Goal: Information Seeking & Learning: Learn about a topic

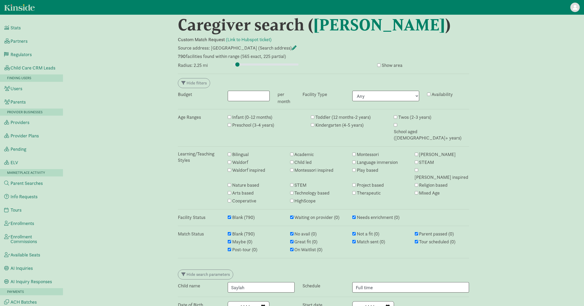
scroll to position [6, 0]
drag, startPoint x: 238, startPoint y: 64, endPoint x: 234, endPoint y: 64, distance: 3.9
click at [234, 64] on input "range" at bounding box center [266, 64] width 66 height 6
click at [236, 65] on input "range" at bounding box center [266, 64] width 66 height 6
type input "0.75"
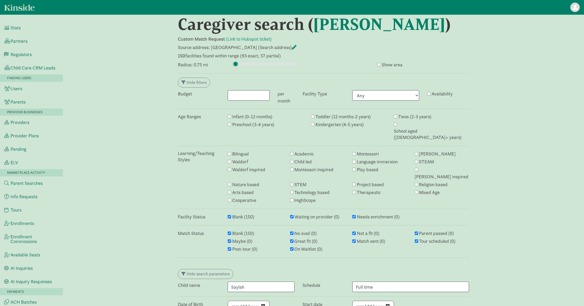
click at [235, 63] on input "range" at bounding box center [266, 64] width 66 height 6
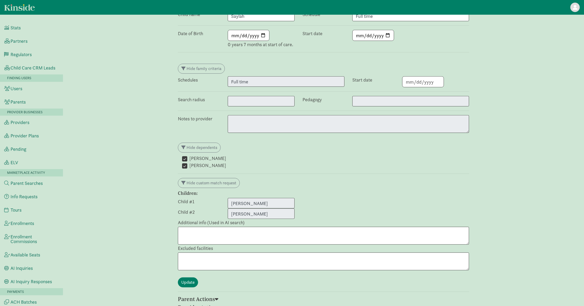
scroll to position [316, 0]
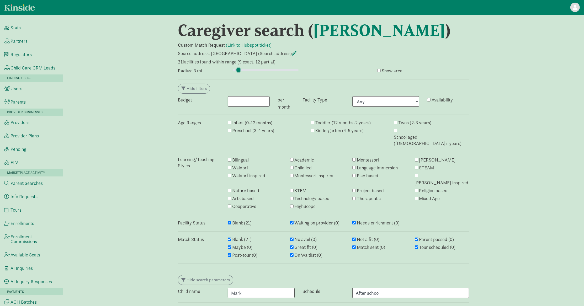
click at [238, 70] on input "range" at bounding box center [266, 70] width 66 height 6
click at [239, 69] on input "range" at bounding box center [266, 70] width 66 height 6
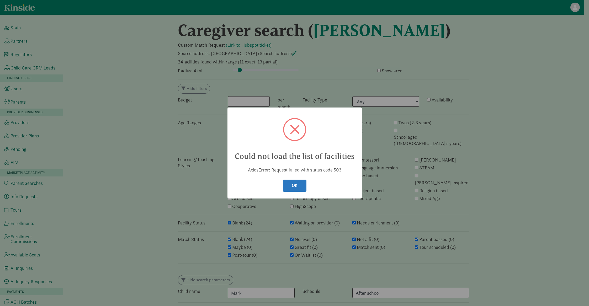
click at [304, 184] on button "OK" at bounding box center [295, 186] width 24 height 12
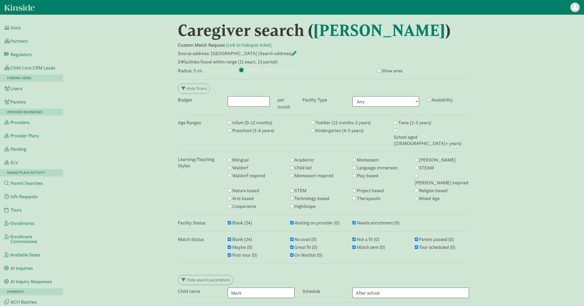
click at [241, 71] on input "range" at bounding box center [266, 70] width 66 height 6
click at [242, 71] on input "range" at bounding box center [266, 70] width 66 height 6
type input "6.5"
click at [243, 71] on input "range" at bounding box center [266, 70] width 66 height 6
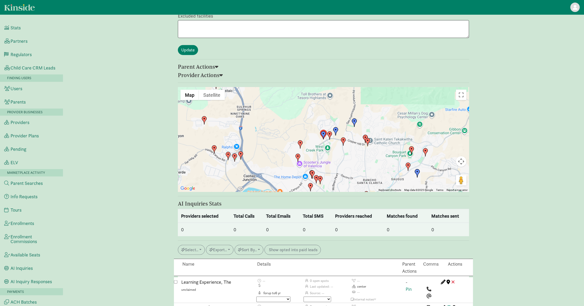
scroll to position [511, 0]
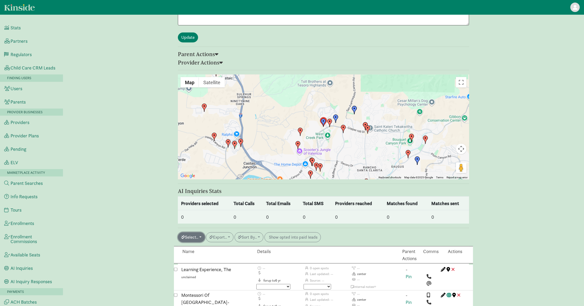
click at [196, 232] on button "Select.." at bounding box center [191, 237] width 27 height 10
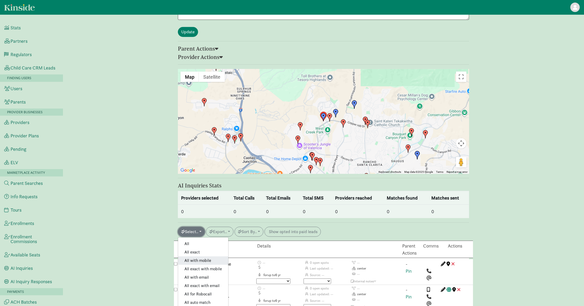
scroll to position [554, 0]
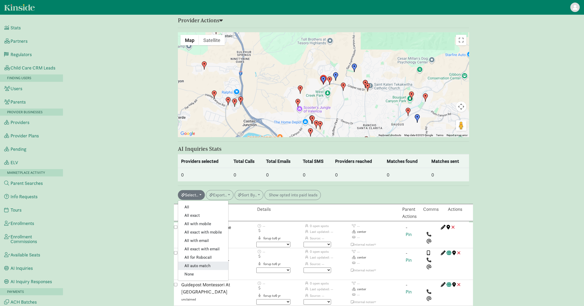
click at [205, 262] on link "All auto match" at bounding box center [203, 266] width 50 height 8
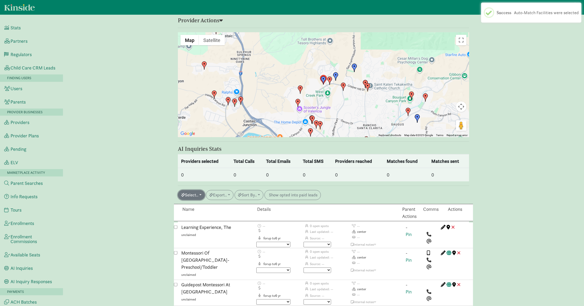
click at [194, 190] on button "Select.." at bounding box center [191, 195] width 27 height 10
click at [206, 253] on link "All for Robocall" at bounding box center [203, 257] width 50 height 8
checkbox input "true"
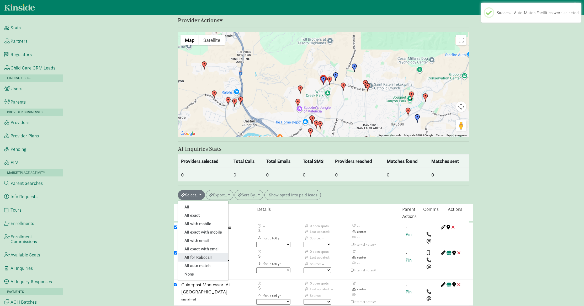
checkbox input "true"
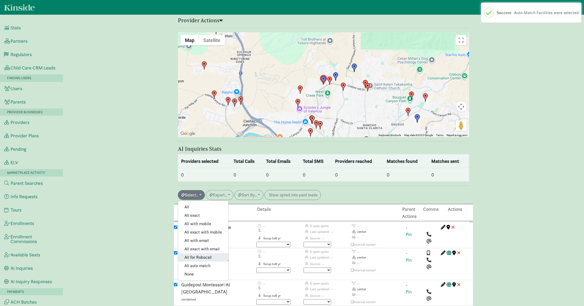
checkbox input "true"
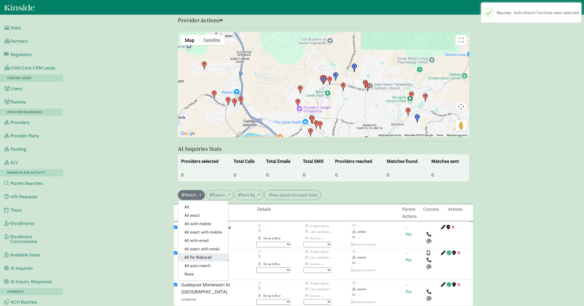
checkbox input "true"
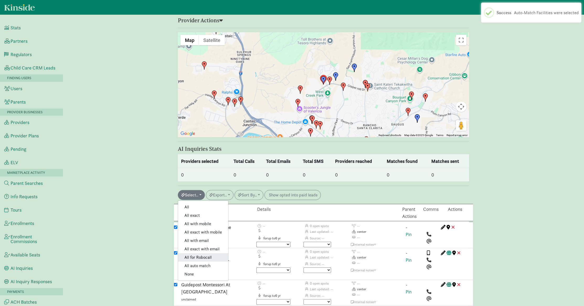
checkbox input "true"
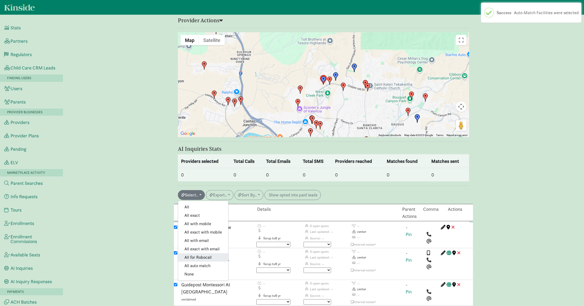
checkbox input "true"
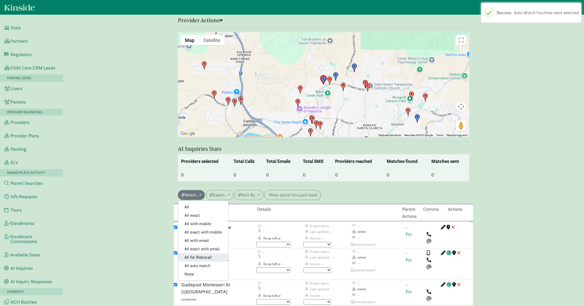
checkbox input "true"
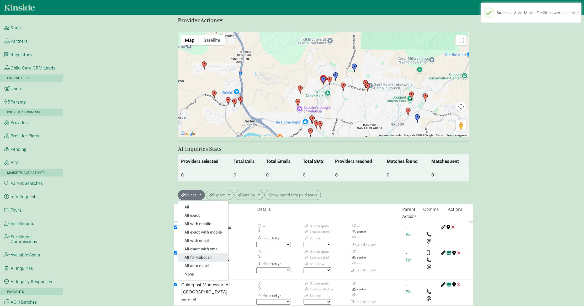
checkbox input "true"
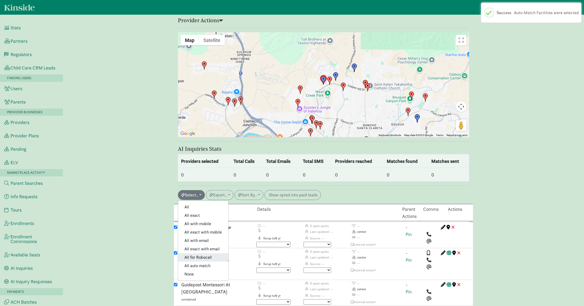
checkbox input "true"
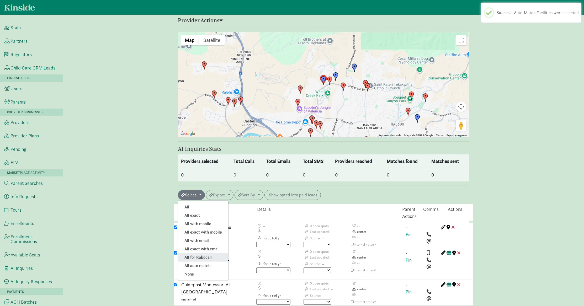
checkbox input "true"
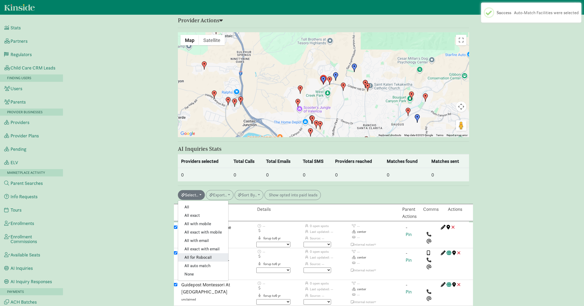
checkbox input "true"
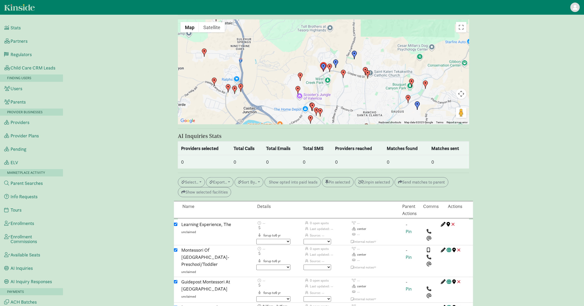
scroll to position [672, 0]
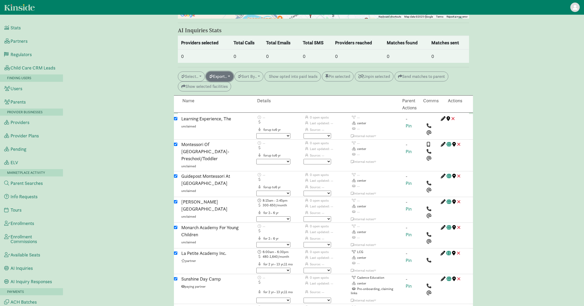
click at [225, 72] on button "Export.." at bounding box center [220, 77] width 28 height 10
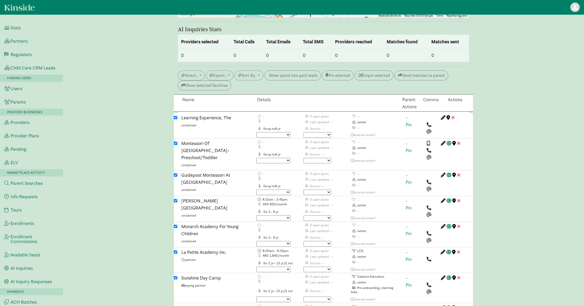
scroll to position [681, 0]
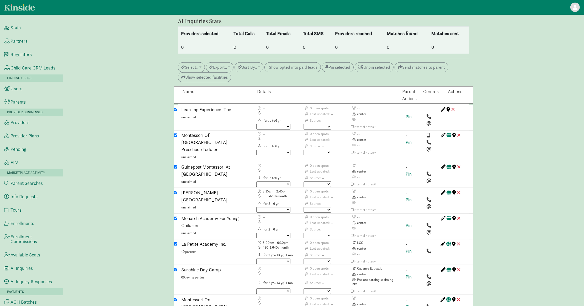
click at [175, 133] on input "checkbox" at bounding box center [175, 134] width 3 height 3
checkbox input "false"
click at [176, 191] on input "checkbox" at bounding box center [175, 192] width 3 height 3
checkbox input "false"
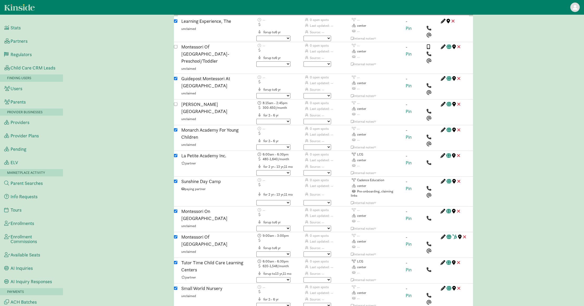
scroll to position [778, 0]
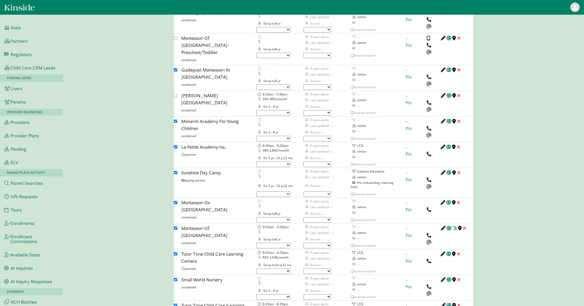
click at [175, 278] on input "checkbox" at bounding box center [175, 279] width 3 height 3
checkbox input "false"
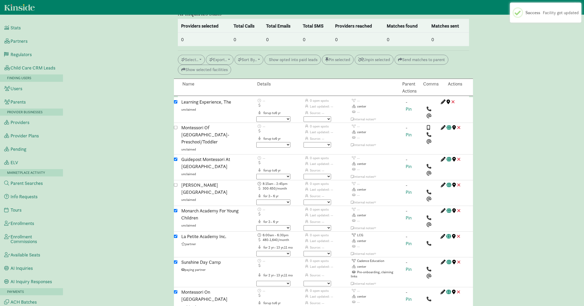
scroll to position [681, 0]
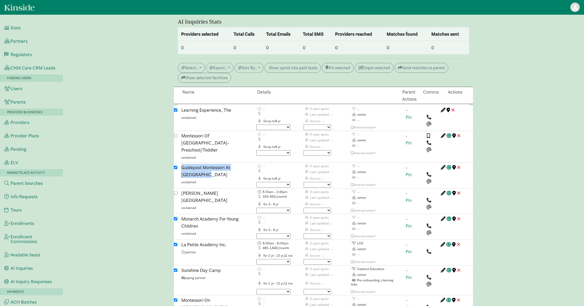
click at [175, 166] on input "checkbox" at bounding box center [175, 167] width 3 height 3
checkbox input "false"
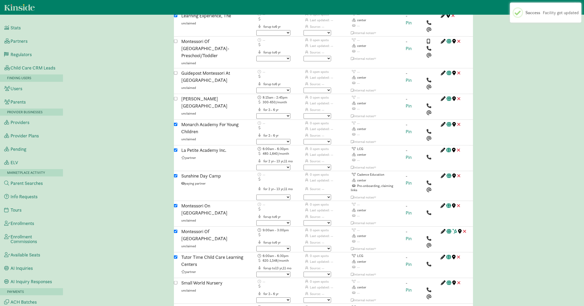
scroll to position [782, 0]
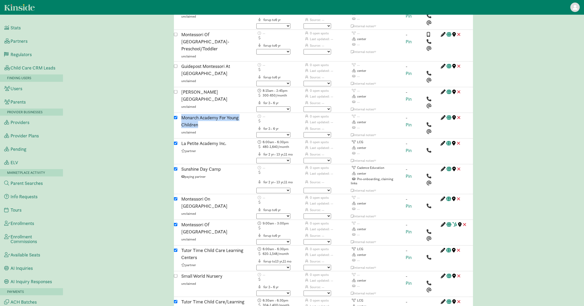
click at [175, 116] on input "checkbox" at bounding box center [175, 117] width 3 height 3
checkbox input "false"
click at [175, 197] on input "checkbox" at bounding box center [175, 198] width 3 height 3
checkbox input "false"
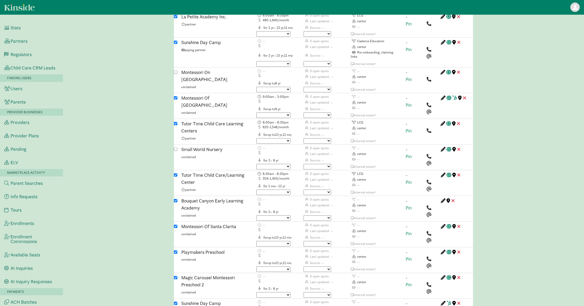
scroll to position [913, 0]
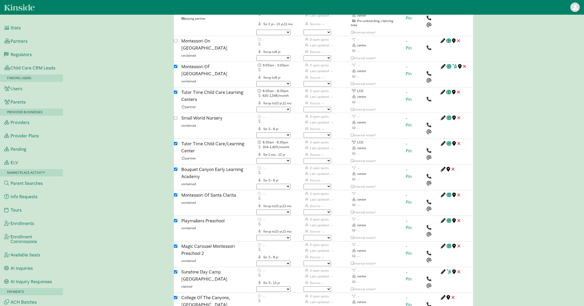
scroll to position [941, 0]
click at [177, 217] on div "Playmakers Preschool unclaimed" at bounding box center [214, 228] width 75 height 22
click at [175, 244] on input "checkbox" at bounding box center [175, 245] width 3 height 3
checkbox input "false"
click at [175, 218] on input "checkbox" at bounding box center [175, 219] width 3 height 3
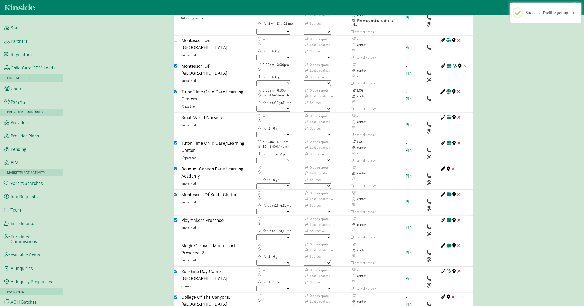
checkbox input "false"
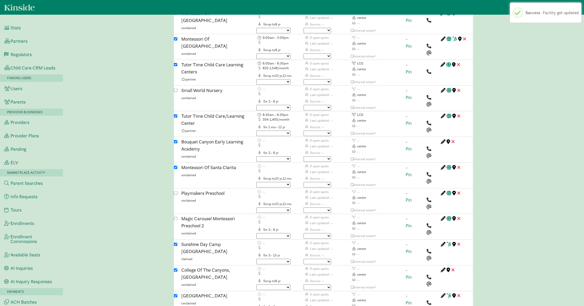
scroll to position [979, 0]
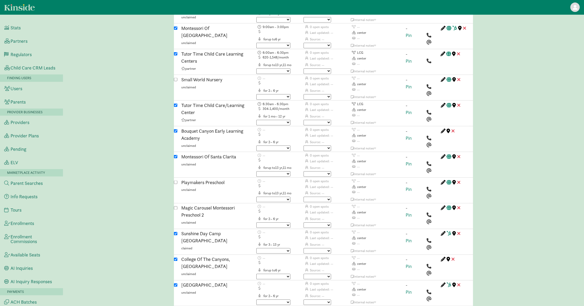
click at [176, 284] on input "checkbox" at bounding box center [175, 285] width 3 height 3
checkbox input "false"
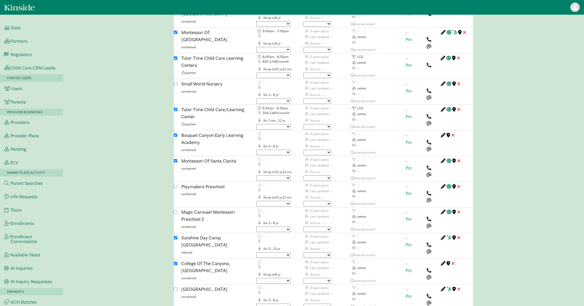
scroll to position [966, 0]
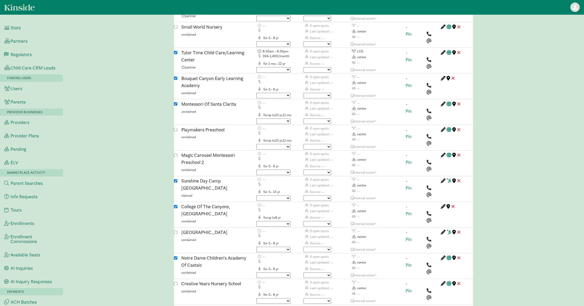
scroll to position [1033, 0]
click at [175, 204] on input "checkbox" at bounding box center [175, 205] width 3 height 3
checkbox input "false"
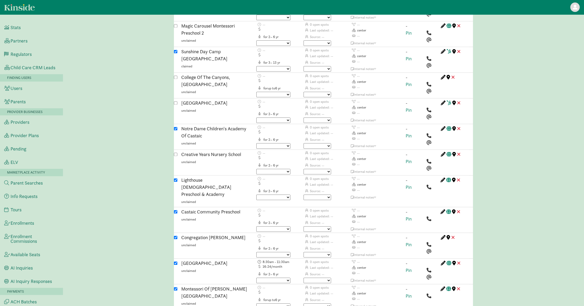
scroll to position [1162, 0]
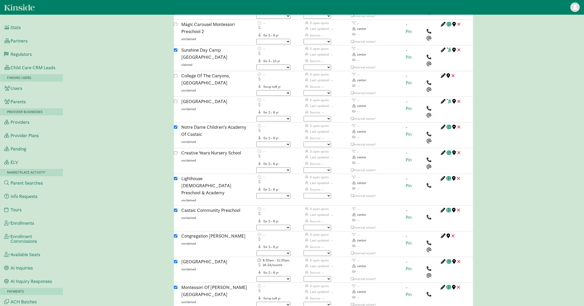
click at [176, 260] on input "checkbox" at bounding box center [175, 261] width 3 height 3
checkbox input "false"
click at [175, 209] on input "checkbox" at bounding box center [175, 210] width 3 height 3
checkbox input "false"
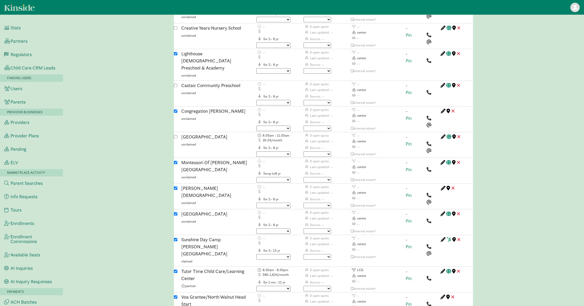
scroll to position [1293, 0]
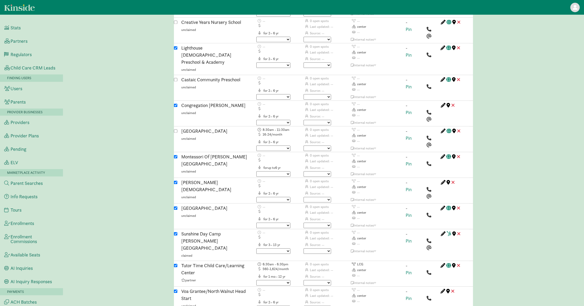
click at [176, 206] on input "checkbox" at bounding box center [175, 207] width 3 height 3
checkbox input "false"
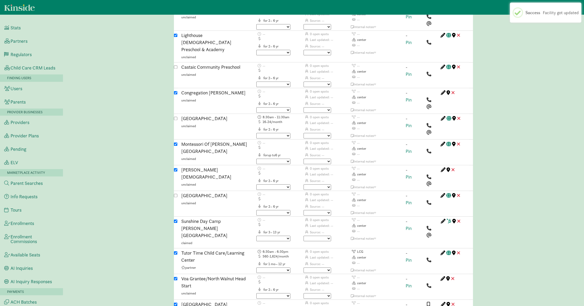
scroll to position [1322, 0]
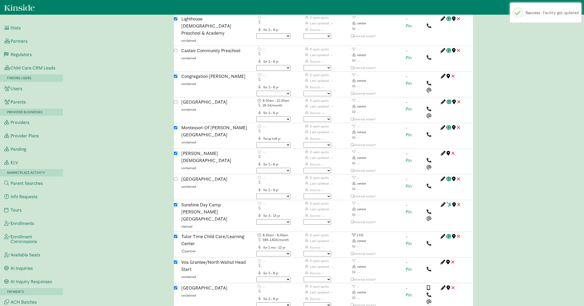
click at [175, 260] on input "checkbox" at bounding box center [175, 261] width 3 height 3
checkbox input "false"
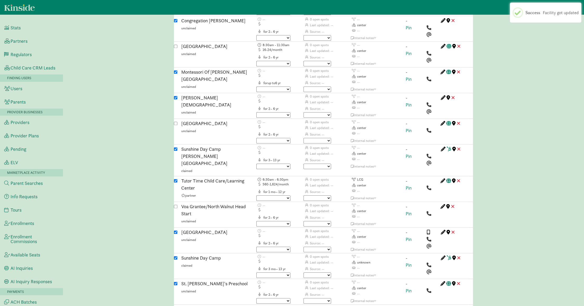
scroll to position [1379, 0]
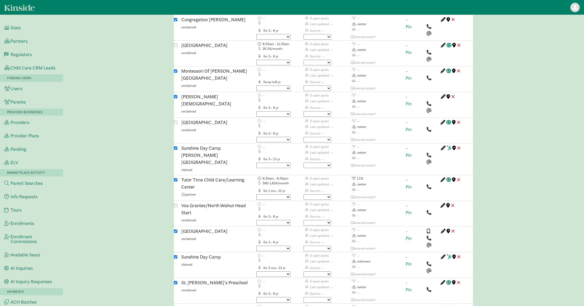
click at [174, 306] on input "checkbox" at bounding box center [175, 308] width 3 height 3
checkbox input "false"
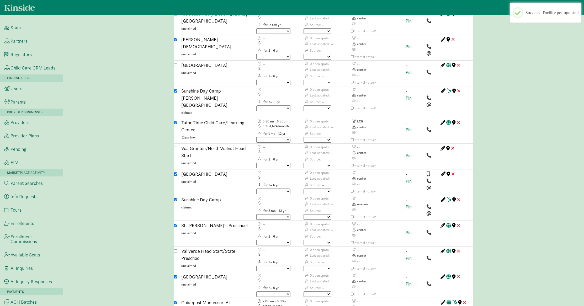
scroll to position [1478, 0]
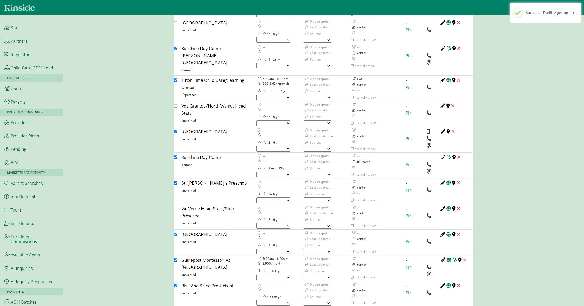
click at [176, 233] on input "checkbox" at bounding box center [175, 234] width 3 height 3
checkbox input "false"
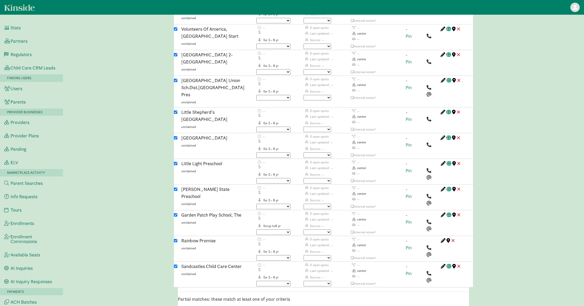
scroll to position [1785, 0]
click at [177, 187] on div "Leona Cox State Preschool unclaimed" at bounding box center [214, 198] width 75 height 22
click at [176, 163] on input "checkbox" at bounding box center [175, 164] width 3 height 3
checkbox input "false"
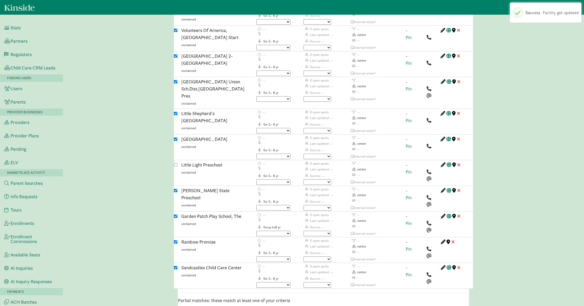
click at [176, 137] on input "checkbox" at bounding box center [175, 138] width 3 height 3
checkbox input "false"
click at [175, 189] on input "checkbox" at bounding box center [175, 190] width 3 height 3
checkbox input "false"
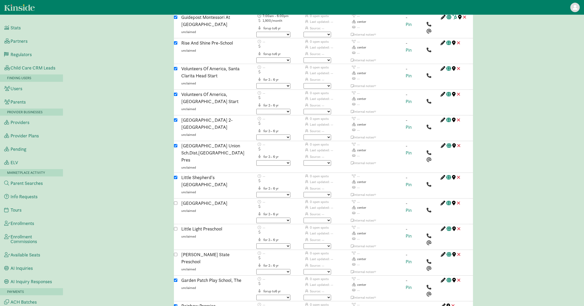
scroll to position [1721, 0]
click at [177, 144] on input "checkbox" at bounding box center [175, 145] width 3 height 3
checkbox input "false"
click at [177, 119] on input "checkbox" at bounding box center [175, 120] width 3 height 3
checkbox input "false"
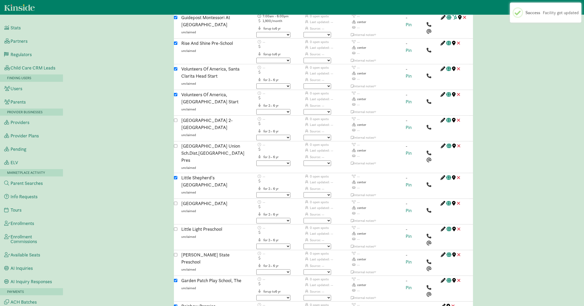
click at [175, 93] on input "checkbox" at bounding box center [175, 94] width 3 height 3
checkbox input "false"
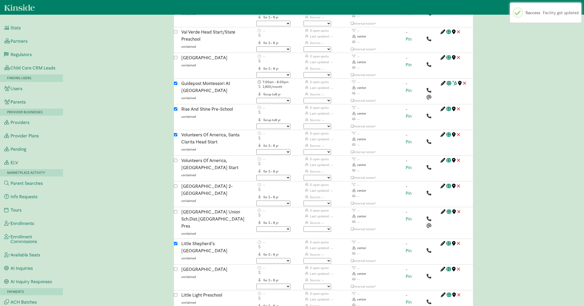
scroll to position [1650, 0]
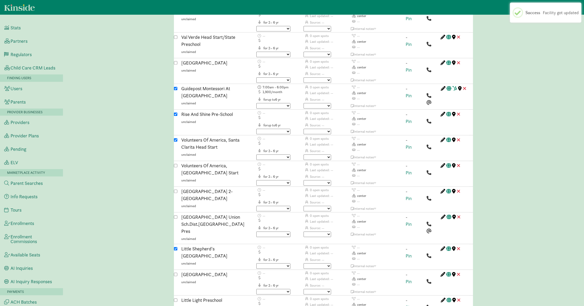
drag, startPoint x: 174, startPoint y: 81, endPoint x: 175, endPoint y: 76, distance: 5.1
click at [175, 138] on input "checkbox" at bounding box center [175, 139] width 3 height 3
checkbox input "false"
click at [174, 113] on input "checkbox" at bounding box center [175, 114] width 3 height 3
checkbox input "false"
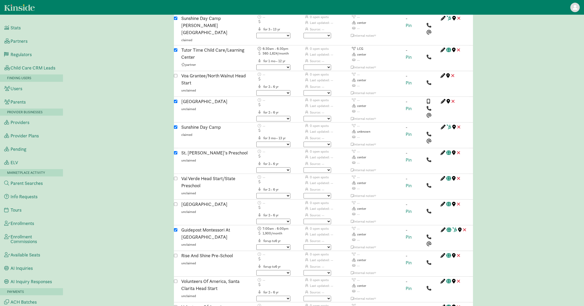
scroll to position [1505, 0]
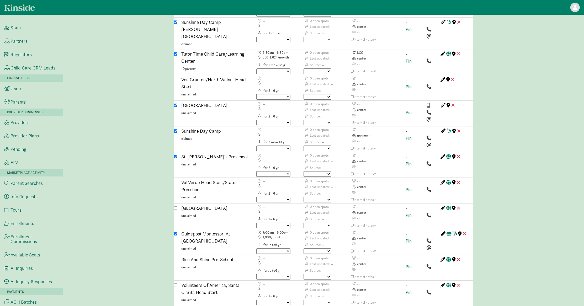
click at [175, 155] on input "checkbox" at bounding box center [175, 156] width 3 height 3
checkbox input "false"
click at [176, 104] on input "checkbox" at bounding box center [175, 105] width 3 height 3
checkbox input "false"
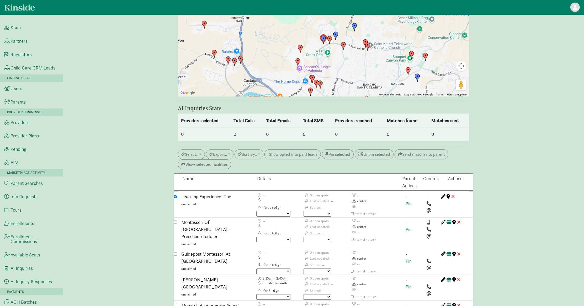
scroll to position [575, 0]
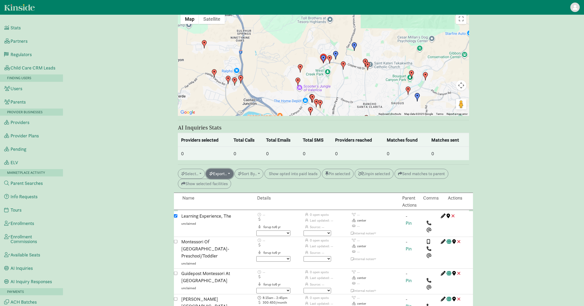
click at [225, 169] on button "Export.." at bounding box center [220, 174] width 28 height 10
click at [243, 199] on link "Initiate AI inquiry" at bounding box center [243, 203] width 75 height 8
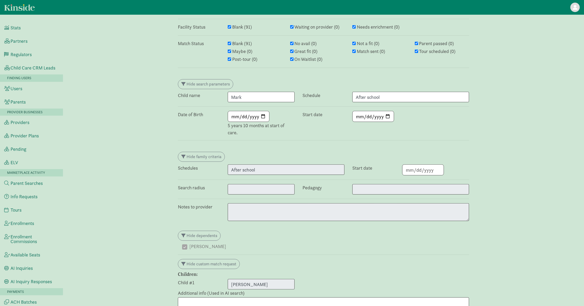
scroll to position [0, 0]
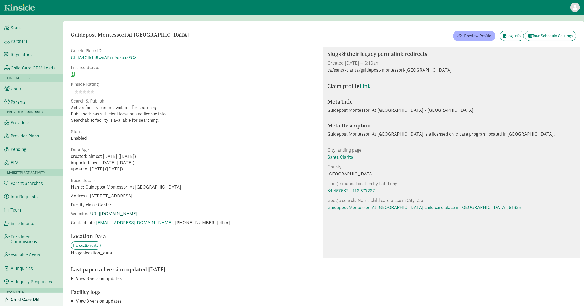
click at [137, 214] on link "https://guidepostmontessori.com/copper-hill" at bounding box center [112, 214] width 49 height 6
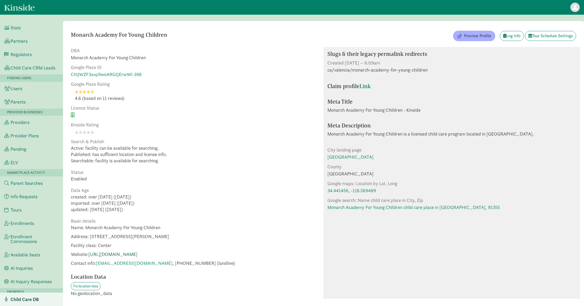
click at [137, 255] on link "http://www.monarch-academy.com/" at bounding box center [112, 254] width 49 height 6
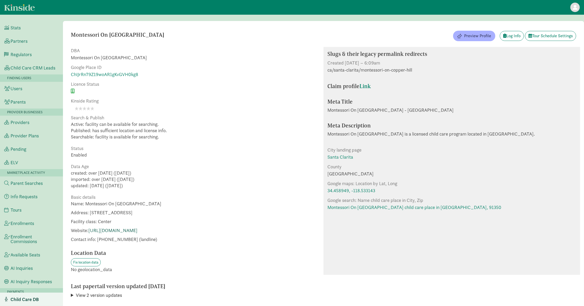
click at [136, 231] on link "http://montessorioncopperhill.com/contact/" at bounding box center [112, 230] width 49 height 6
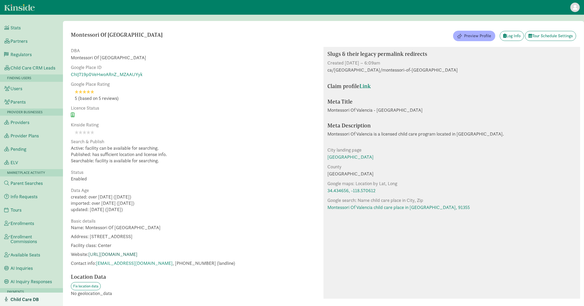
click at [124, 255] on link "[URL][DOMAIN_NAME]" at bounding box center [112, 254] width 49 height 6
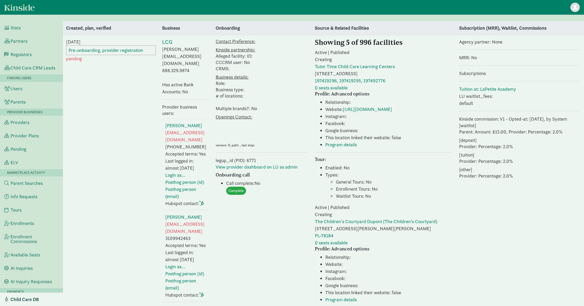
select select "3"
click at [364, 112] on link "[URL][DOMAIN_NAME]" at bounding box center [367, 109] width 49 height 6
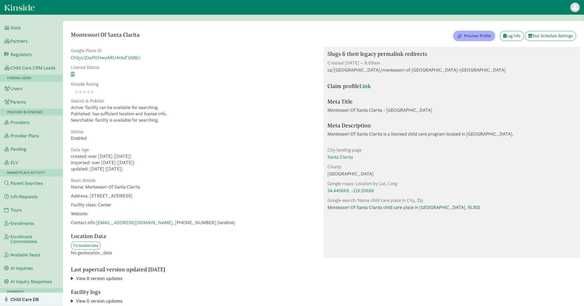
click at [369, 209] on link "Montessori Of Santa Clarita child care place in [GEOGRAPHIC_DATA], 91350" at bounding box center [403, 207] width 153 height 7
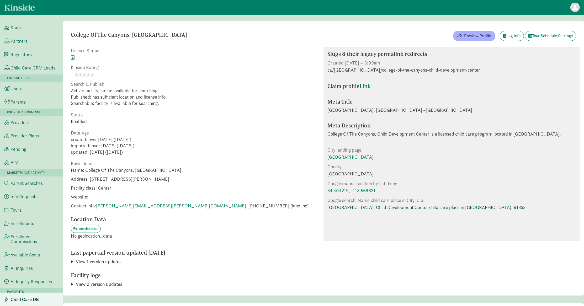
click at [346, 209] on link "College Of The Canyons, Child Development Center child care place in Valencia, …" at bounding box center [426, 207] width 198 height 7
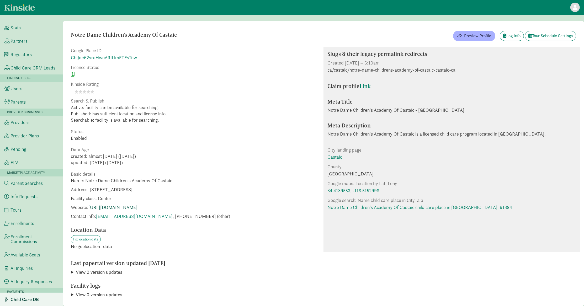
click at [137, 206] on link "[URL][DOMAIN_NAME]" at bounding box center [112, 207] width 49 height 6
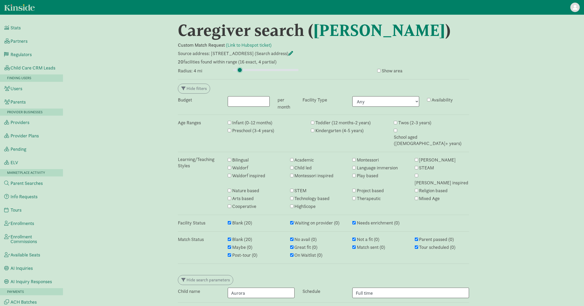
click at [239, 70] on input "range" at bounding box center [266, 70] width 66 height 6
click at [239, 69] on input "range" at bounding box center [266, 70] width 66 height 6
type input "3"
click at [238, 69] on input "range" at bounding box center [266, 70] width 66 height 6
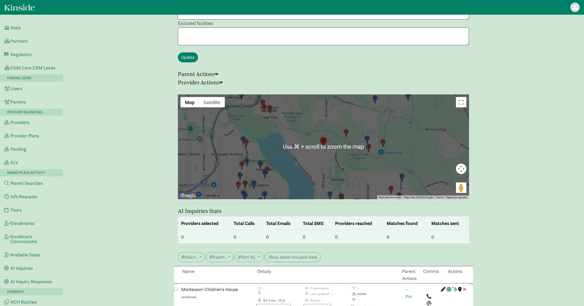
scroll to position [580, 0]
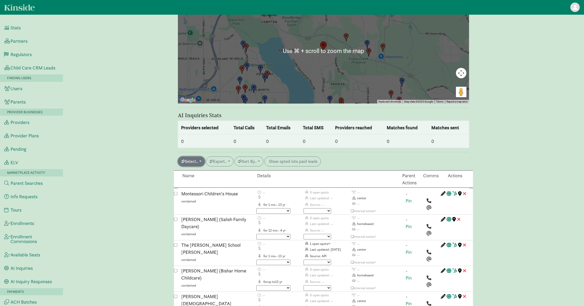
click at [190, 157] on button "Select.." at bounding box center [191, 162] width 27 height 10
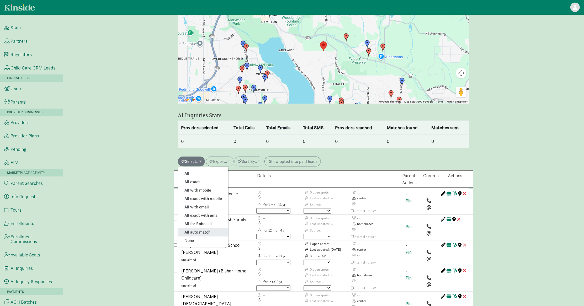
click at [204, 228] on link "All auto match" at bounding box center [203, 232] width 50 height 8
checkbox input "true"
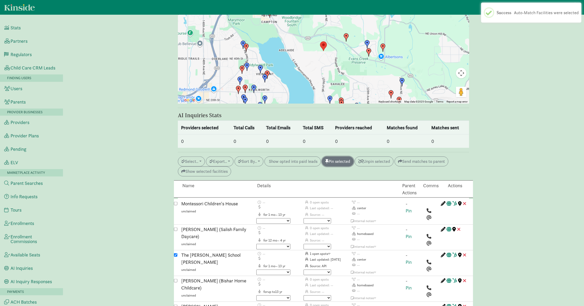
click at [352, 157] on button "Pin selected" at bounding box center [338, 162] width 32 height 10
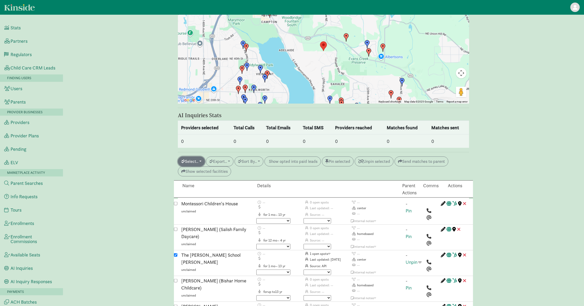
click at [190, 157] on button "Select.." at bounding box center [191, 162] width 27 height 10
click at [206, 220] on link "All for Robocall" at bounding box center [203, 224] width 50 height 8
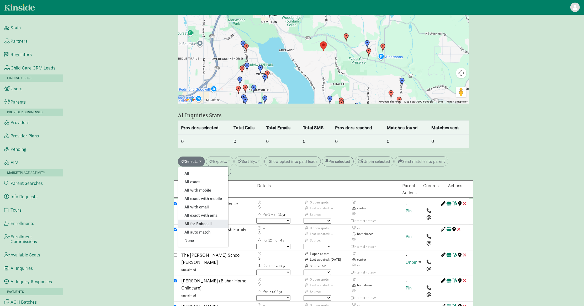
checkbox input "true"
checkbox input "false"
checkbox input "true"
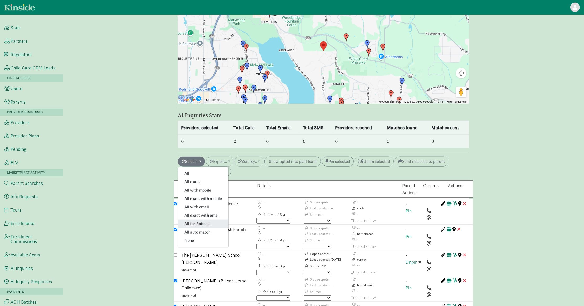
checkbox input "true"
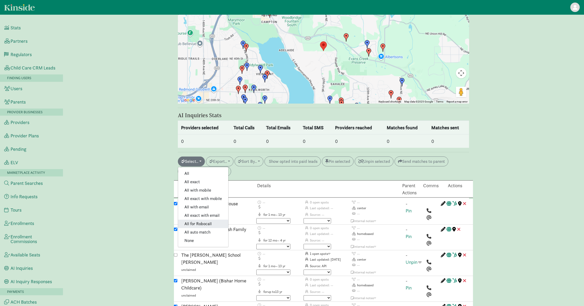
checkbox input "true"
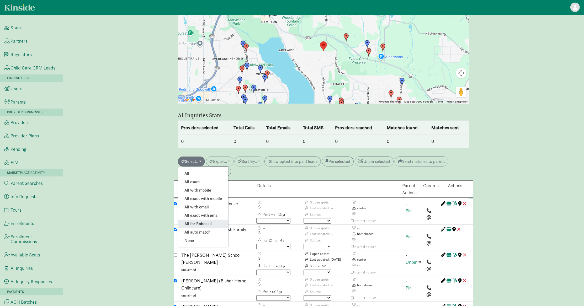
checkbox input "true"
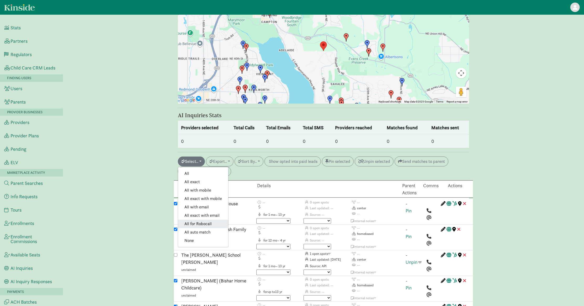
checkbox input "false"
checkbox input "true"
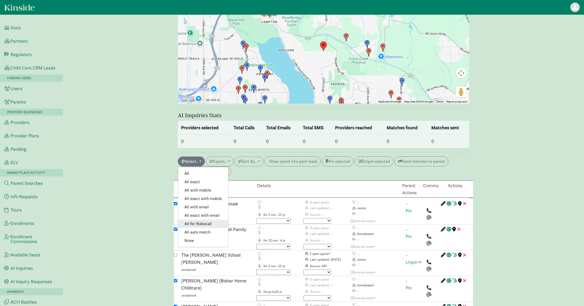
checkbox input "true"
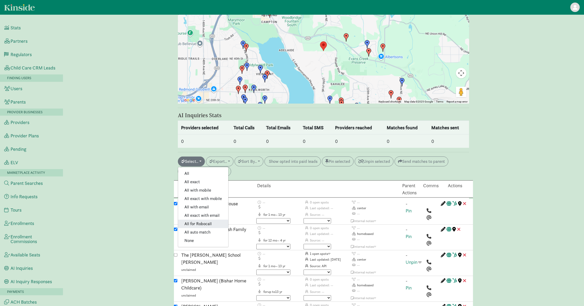
checkbox input "true"
checkbox input "false"
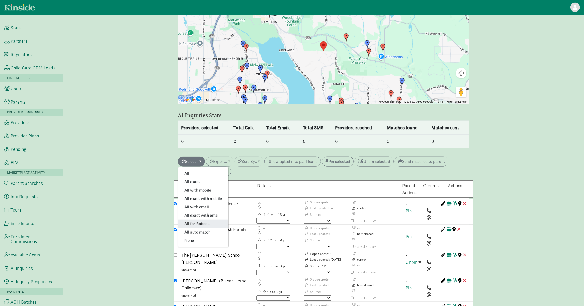
checkbox input "true"
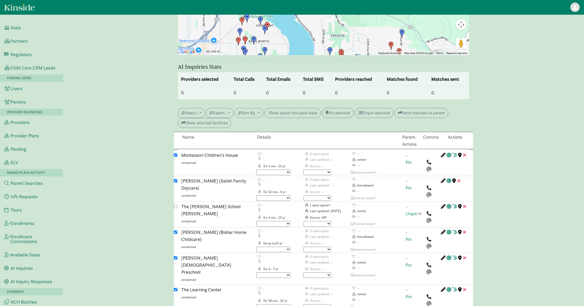
scroll to position [624, 0]
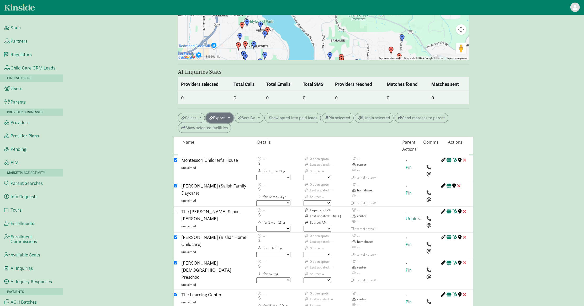
click at [229, 113] on button "Export.." at bounding box center [220, 118] width 28 height 10
click at [234, 143] on link "Initiate AI inquiry" at bounding box center [243, 147] width 75 height 8
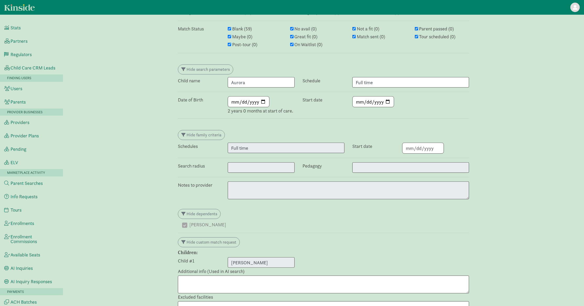
scroll to position [0, 0]
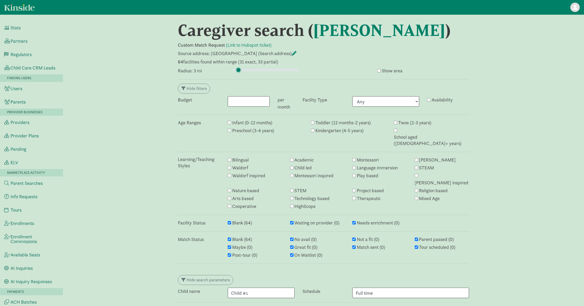
click at [238, 70] on input "range" at bounding box center [266, 70] width 66 height 6
type input "2.5"
click at [238, 70] on input "range" at bounding box center [266, 70] width 66 height 6
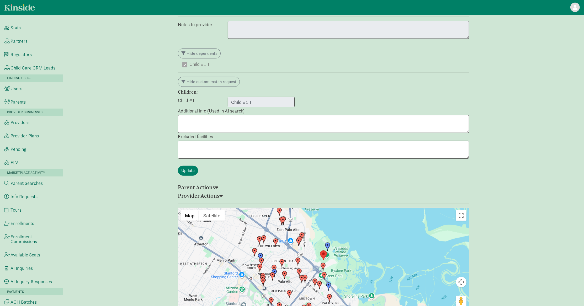
scroll to position [512, 0]
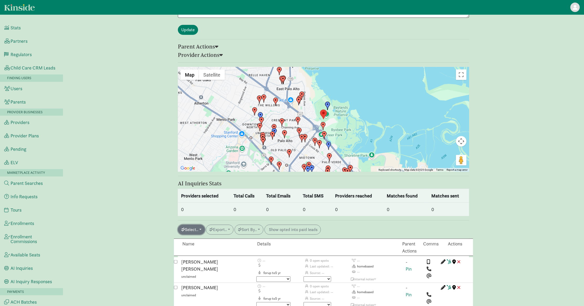
click at [199, 225] on button "Select.." at bounding box center [191, 230] width 27 height 10
click at [199, 296] on link "All auto match" at bounding box center [203, 300] width 50 height 8
checkbox input "true"
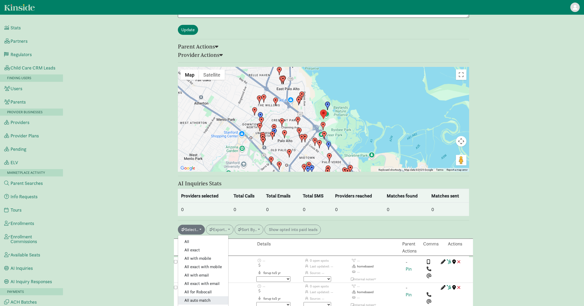
checkbox input "true"
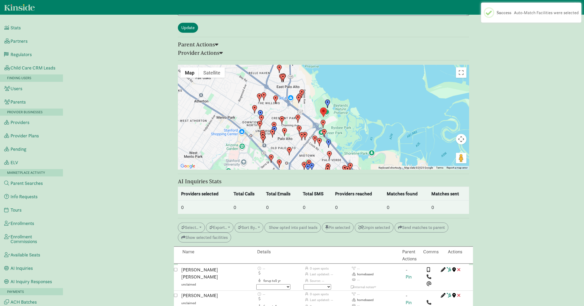
scroll to position [619, 0]
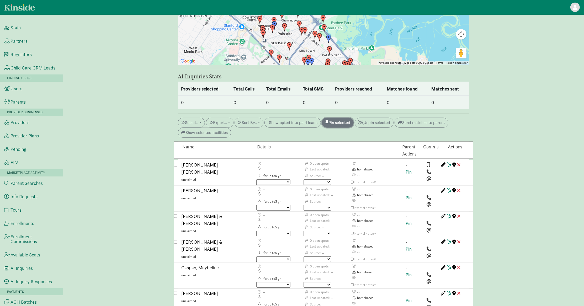
click at [354, 118] on button "Pin selected" at bounding box center [338, 123] width 32 height 10
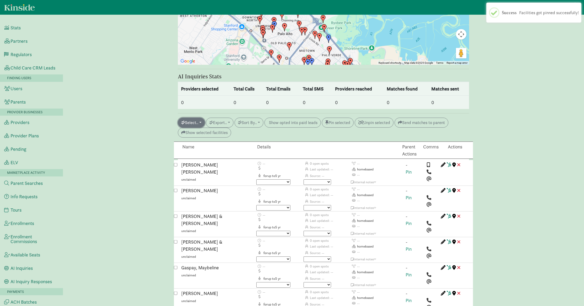
click at [193, 118] on button "Select.." at bounding box center [191, 123] width 27 height 10
click at [199, 181] on link "All for Robocall" at bounding box center [203, 185] width 50 height 8
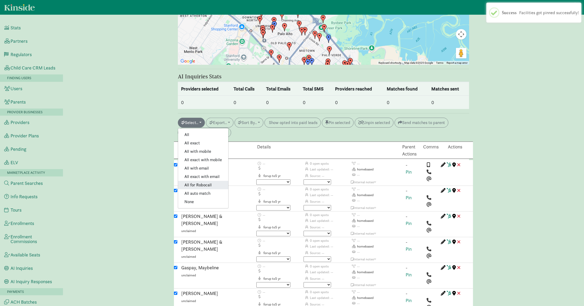
checkbox input "true"
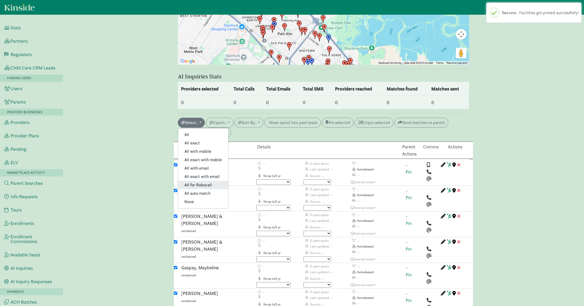
checkbox input "true"
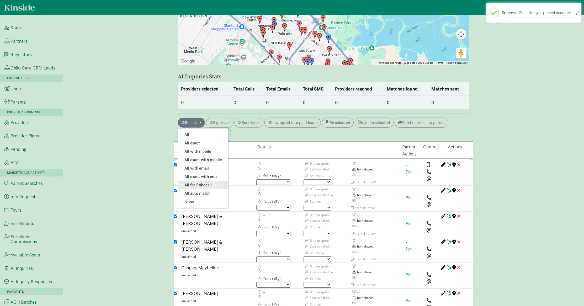
checkbox input "true"
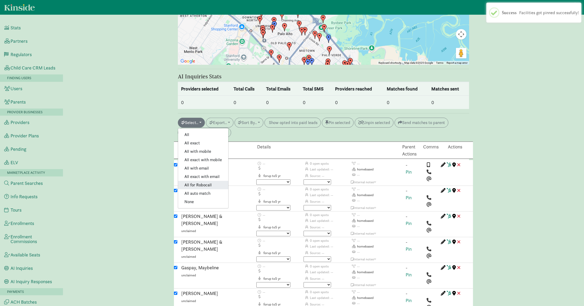
checkbox input "true"
checkbox input "false"
checkbox input "true"
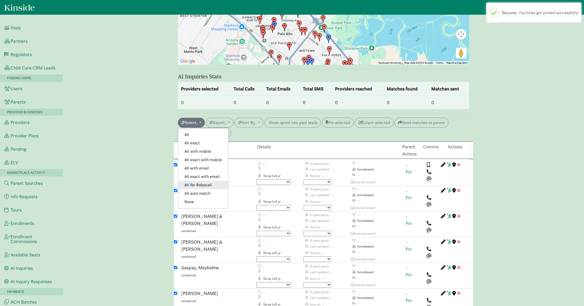
checkbox input "true"
checkbox input "false"
checkbox input "true"
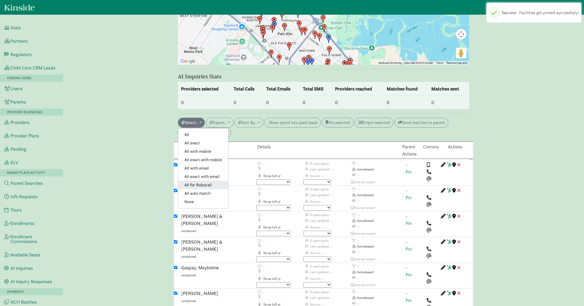
checkbox input "true"
checkbox input "false"
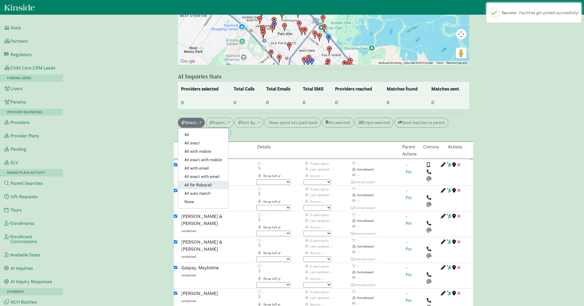
checkbox input "true"
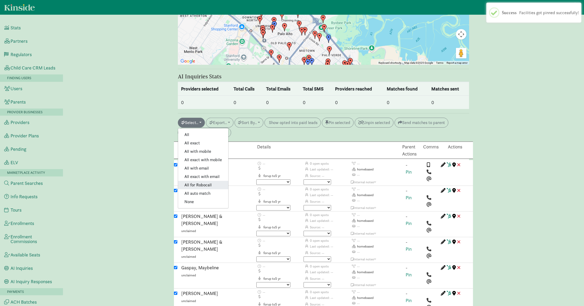
checkbox input "false"
checkbox input "true"
checkbox input "false"
checkbox input "true"
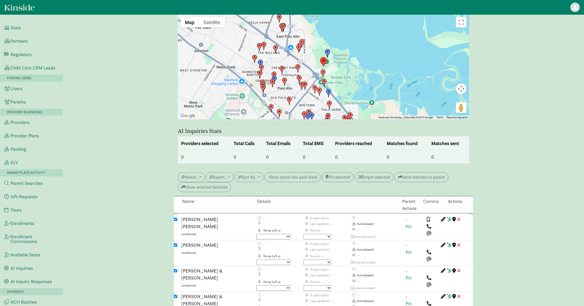
scroll to position [563, 0]
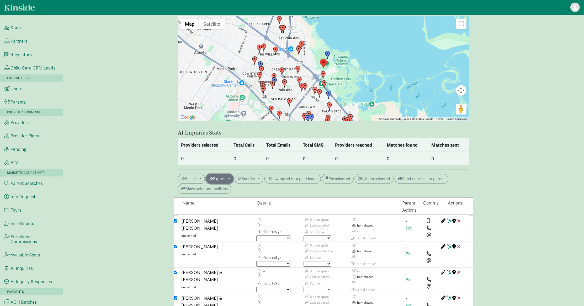
click at [222, 174] on button "Export.." at bounding box center [220, 179] width 28 height 10
click at [236, 204] on link "Initiate AI inquiry" at bounding box center [243, 208] width 75 height 8
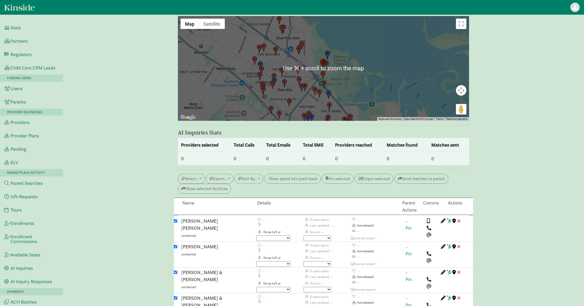
scroll to position [0, 0]
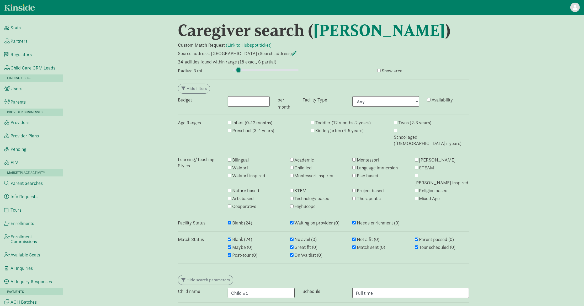
click at [238, 70] on input "range" at bounding box center [266, 70] width 66 height 6
type input "3.25"
click at [238, 69] on input "range" at bounding box center [266, 70] width 66 height 6
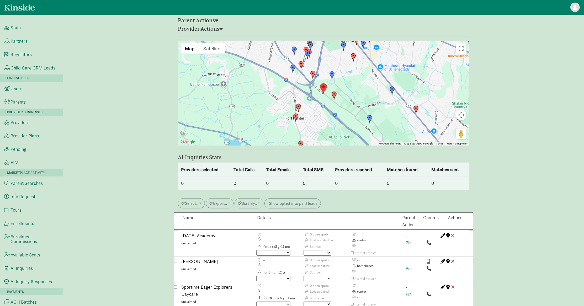
scroll to position [539, 0]
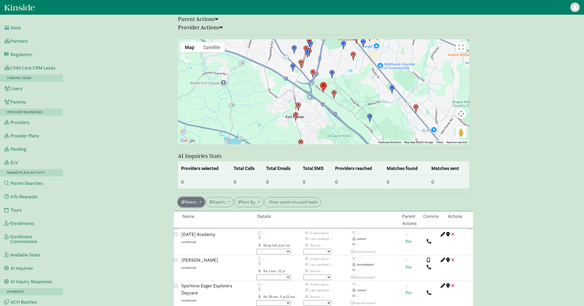
click at [204, 197] on button "Select.." at bounding box center [191, 202] width 27 height 10
click at [199, 269] on link "All auto match" at bounding box center [203, 273] width 50 height 8
click at [201, 197] on button "Select.." at bounding box center [191, 202] width 27 height 10
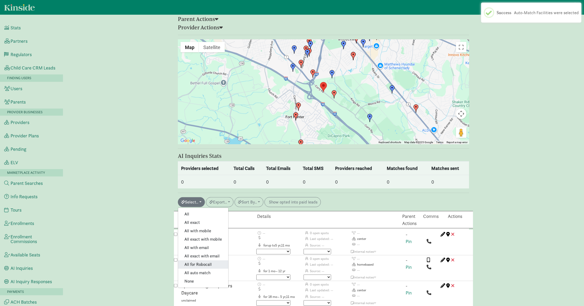
click at [204, 260] on link "All for Robocall" at bounding box center [203, 264] width 50 height 8
checkbox input "true"
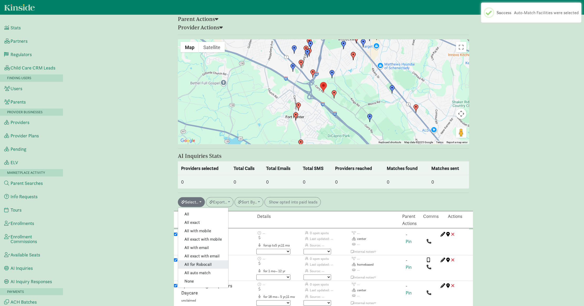
checkbox input "true"
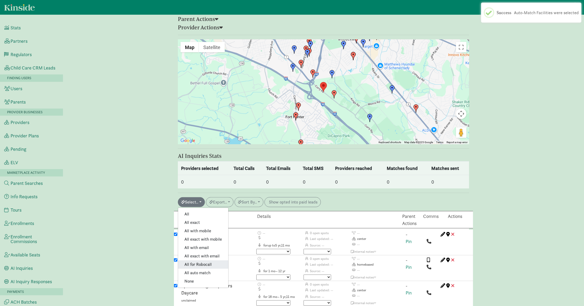
checkbox input "true"
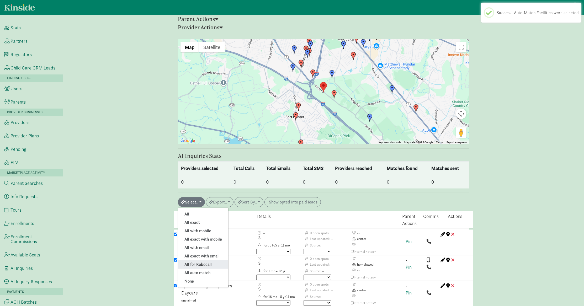
checkbox input "true"
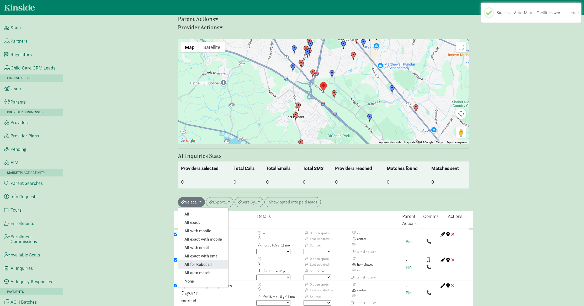
checkbox input "true"
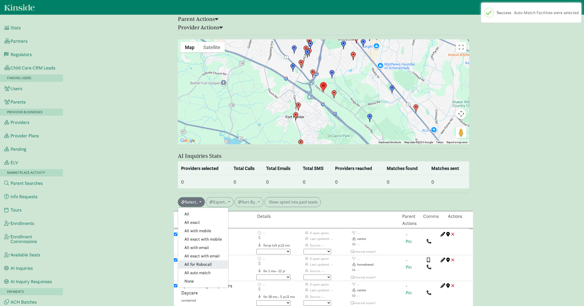
checkbox input "true"
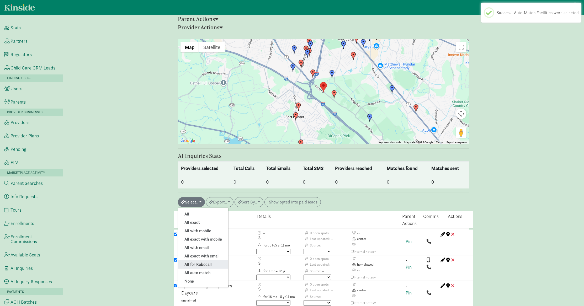
checkbox input "true"
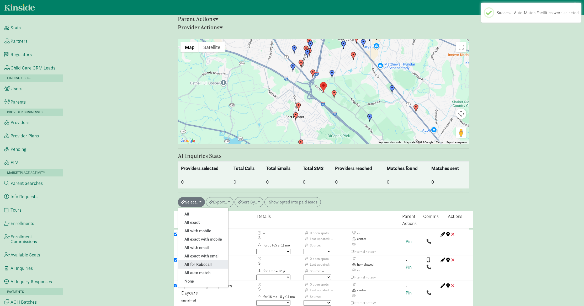
checkbox input "true"
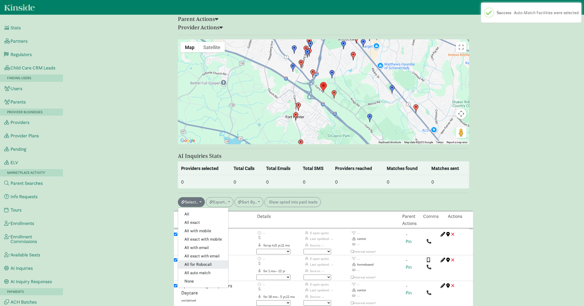
checkbox input "true"
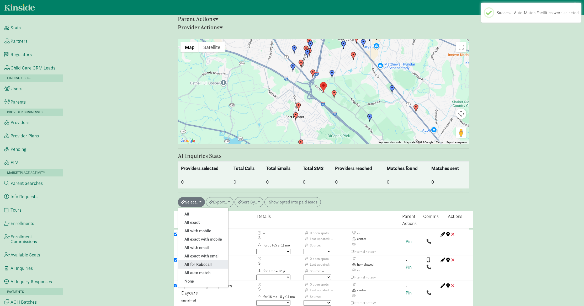
checkbox input "true"
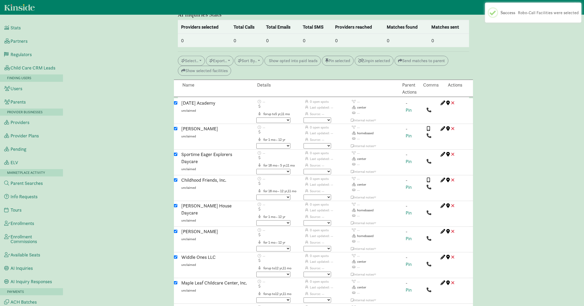
scroll to position [683, 0]
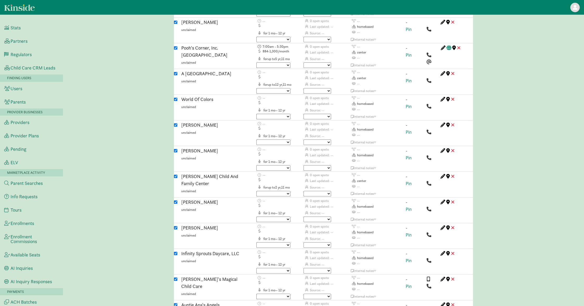
scroll to position [1355, 0]
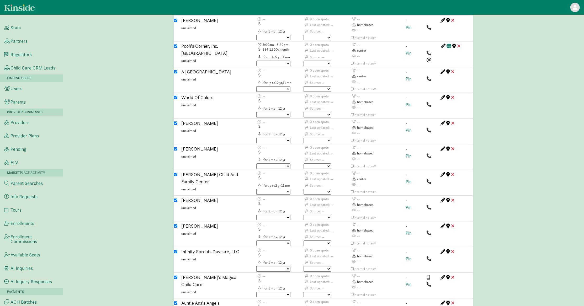
click at [175, 173] on input "checkbox" at bounding box center [175, 174] width 3 height 3
checkbox input "false"
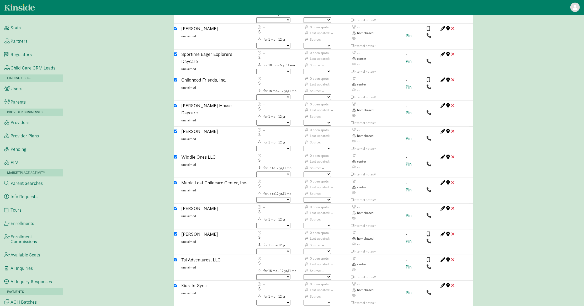
scroll to position [648, 0]
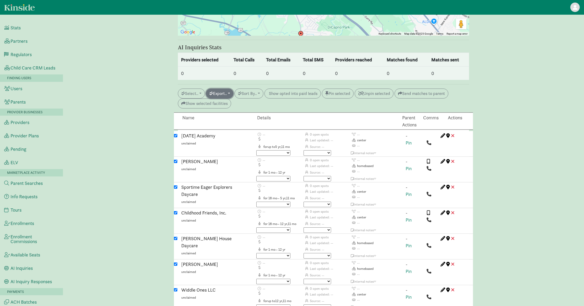
click at [218, 89] on button "Export.." at bounding box center [220, 94] width 28 height 10
click at [226, 118] on link "Initiate AI inquiry" at bounding box center [243, 122] width 75 height 8
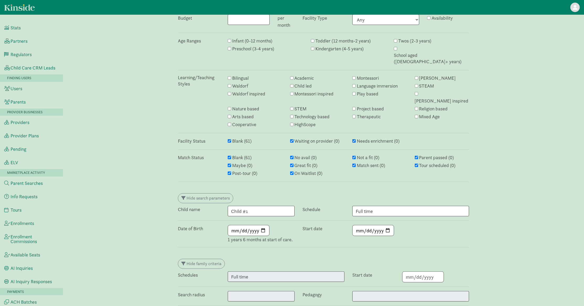
scroll to position [0, 0]
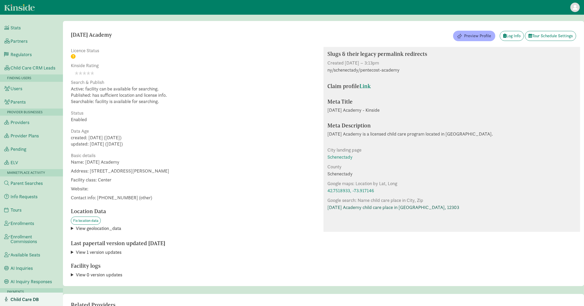
click at [356, 207] on link "[DATE] Academy child care place in [GEOGRAPHIC_DATA], 12303" at bounding box center [393, 207] width 132 height 7
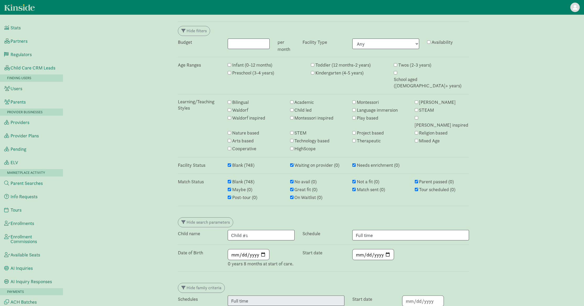
scroll to position [137, 0]
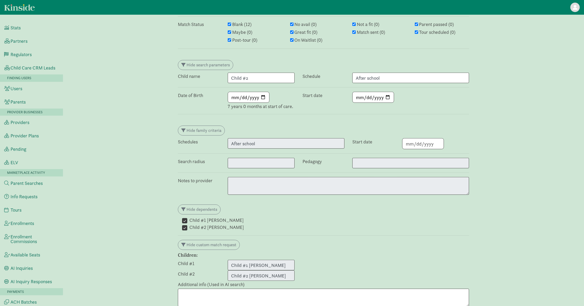
scroll to position [238, 0]
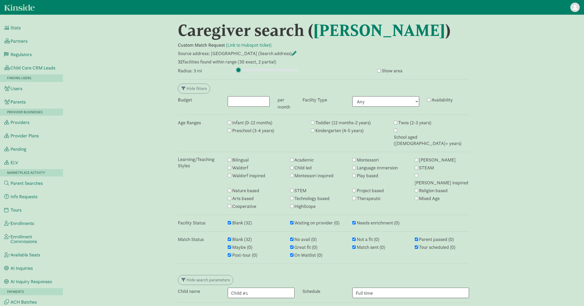
click at [238, 69] on input "range" at bounding box center [266, 70] width 66 height 6
type input "2.75"
click at [238, 69] on input "range" at bounding box center [266, 70] width 66 height 6
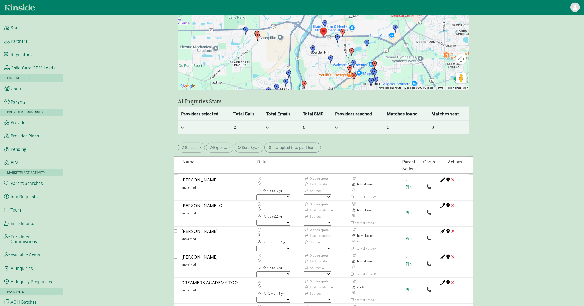
scroll to position [633, 0]
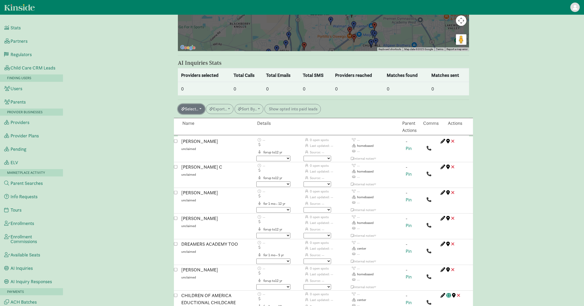
click at [191, 104] on button "Select.." at bounding box center [191, 109] width 27 height 10
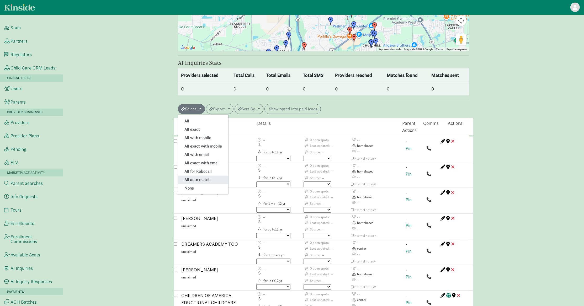
click at [202, 176] on link "All auto match" at bounding box center [203, 180] width 50 height 8
checkbox input "true"
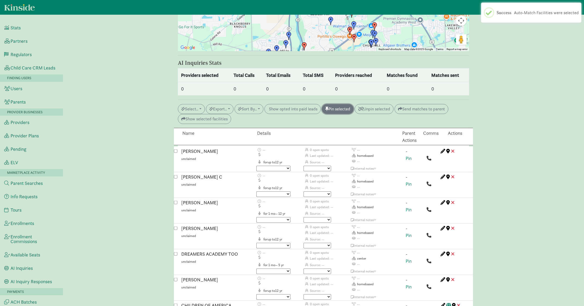
click at [340, 104] on button "Pin selected" at bounding box center [338, 109] width 32 height 10
click at [194, 104] on button "Select.." at bounding box center [191, 109] width 27 height 10
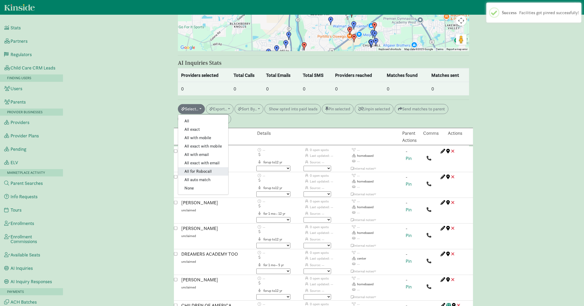
click at [202, 167] on link "All for Robocall" at bounding box center [203, 171] width 50 height 8
checkbox input "true"
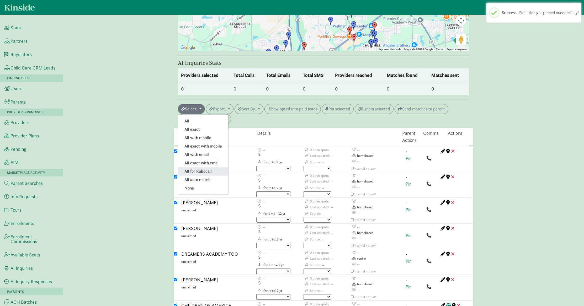
checkbox input "true"
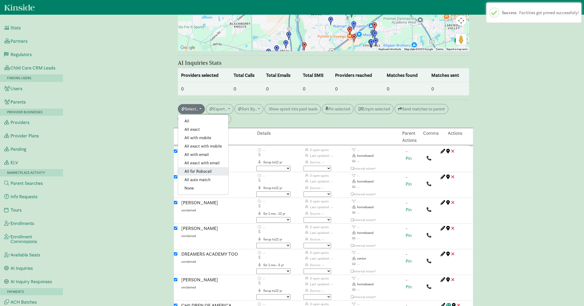
checkbox input "true"
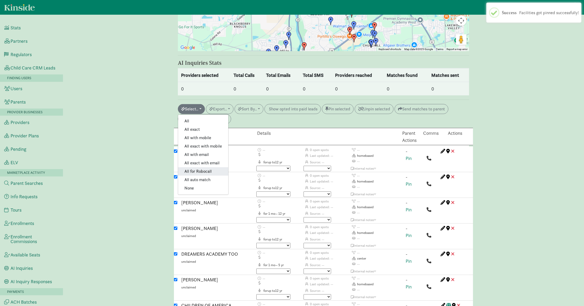
checkbox input "true"
checkbox input "false"
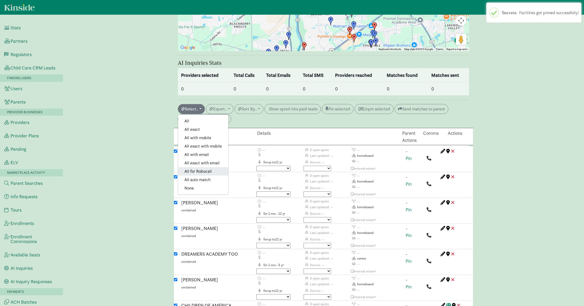
checkbox input "true"
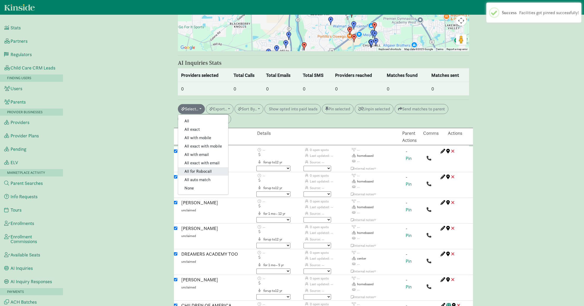
checkbox input "true"
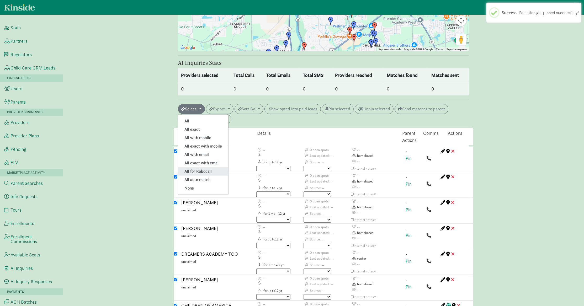
checkbox input "true"
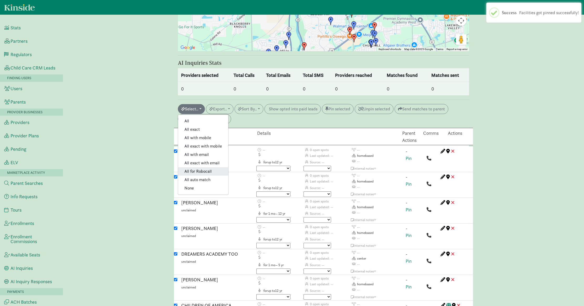
checkbox input "false"
checkbox input "true"
checkbox input "false"
checkbox input "true"
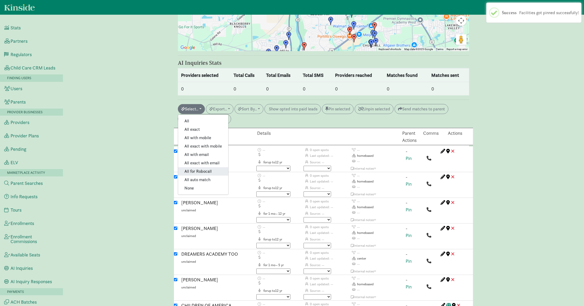
checkbox input "true"
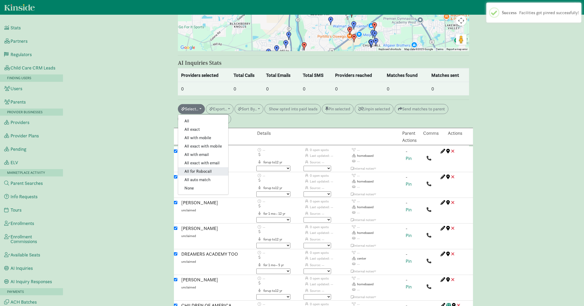
checkbox input "true"
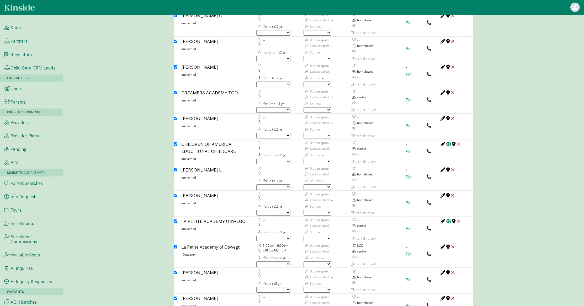
scroll to position [812, 0]
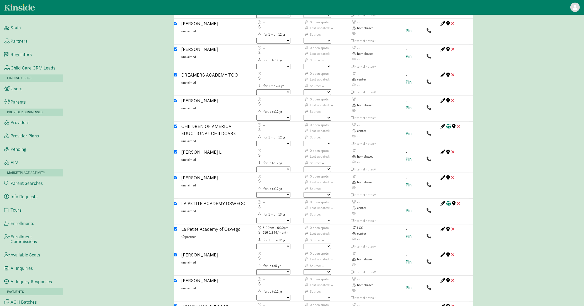
click at [141, 99] on div "Caregiver search ( Carletta Jones ) Custom Match Request (Link to Hubspot ticke…" at bounding box center [323, 276] width 521 height 2135
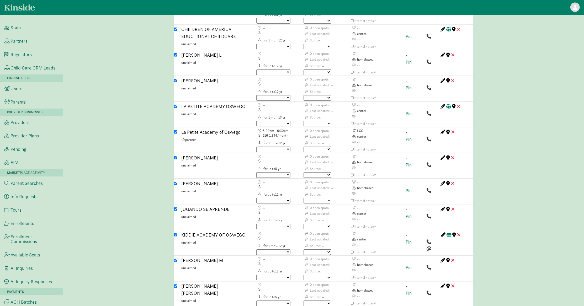
scroll to position [909, 0]
click at [175, 104] on input "checkbox" at bounding box center [175, 105] width 3 height 3
checkbox input "false"
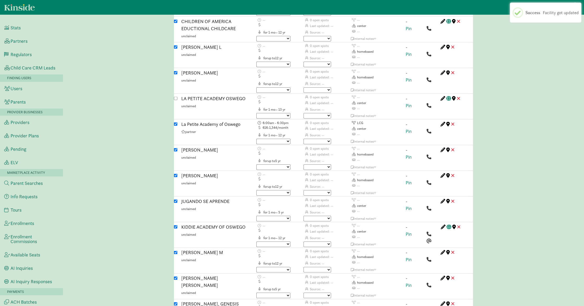
scroll to position [917, 0]
click at [175, 148] on input "checkbox" at bounding box center [175, 149] width 3 height 3
checkbox input "false"
click at [149, 127] on div "Caregiver search ( Carletta Jones ) Custom Match Request (Link to Hubspot ticke…" at bounding box center [323, 171] width 521 height 2135
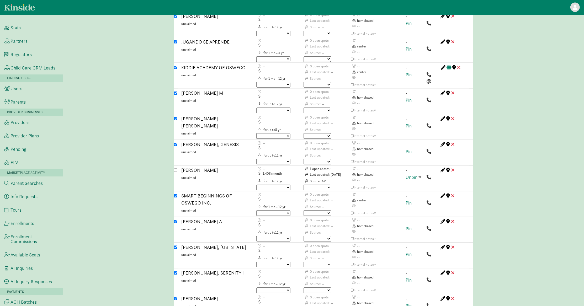
scroll to position [1083, 0]
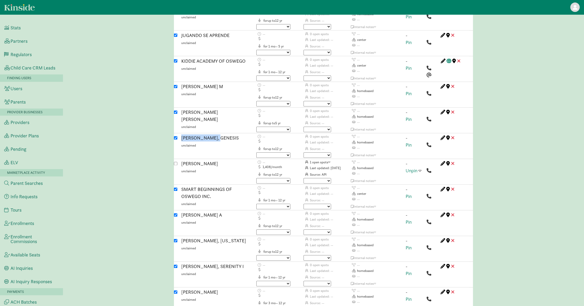
click at [175, 111] on input "checkbox" at bounding box center [175, 112] width 3 height 3
checkbox input "false"
click at [150, 102] on div "Caregiver search ( Carletta Jones ) Custom Match Request (Link to Hubspot ticke…" at bounding box center [323, 5] width 521 height 2135
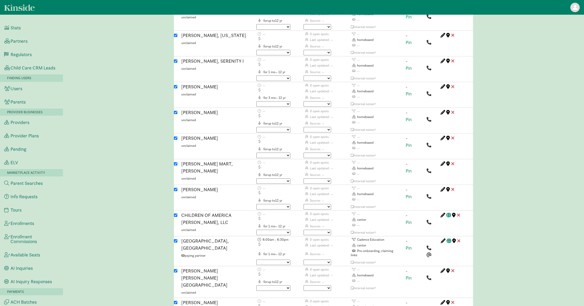
scroll to position [1379, 0]
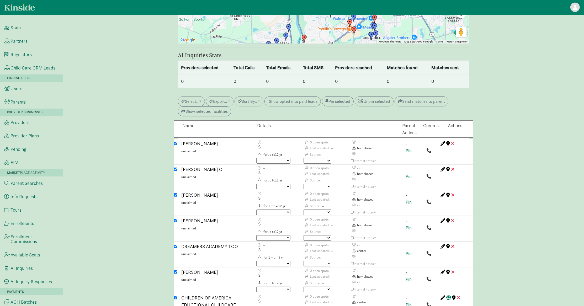
scroll to position [635, 0]
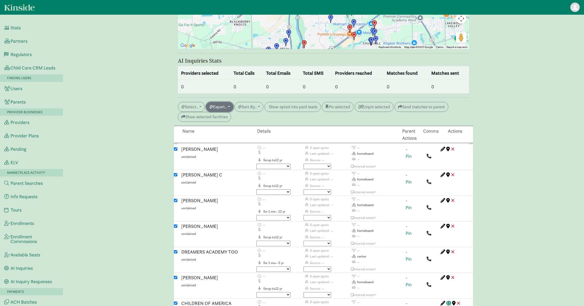
click at [223, 102] on button "Export.." at bounding box center [220, 107] width 28 height 10
click at [234, 132] on link "Initiate AI inquiry" at bounding box center [243, 136] width 75 height 8
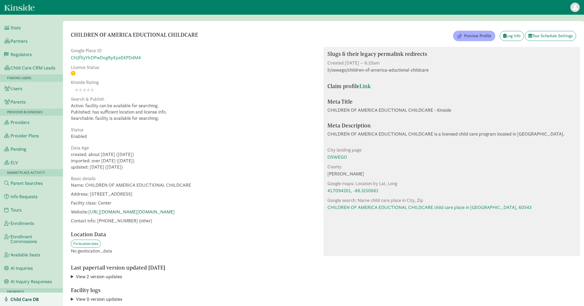
click at [175, 212] on link "[URL][DOMAIN_NAME][DOMAIN_NAME]" at bounding box center [131, 212] width 86 height 6
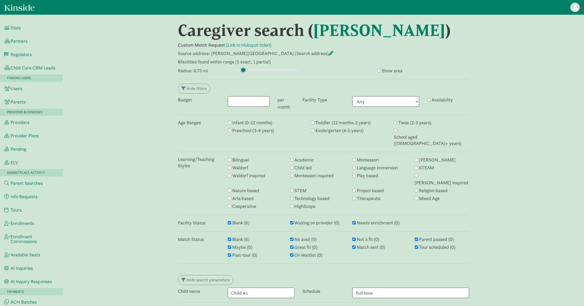
drag, startPoint x: 238, startPoint y: 89, endPoint x: 243, endPoint y: 89, distance: 5.0
click at [243, 73] on input "range" at bounding box center [266, 70] width 66 height 6
drag, startPoint x: 242, startPoint y: 89, endPoint x: 247, endPoint y: 89, distance: 4.7
type input "10"
click at [247, 73] on input "range" at bounding box center [266, 70] width 66 height 6
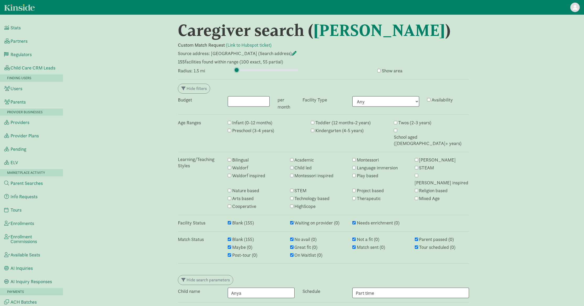
click at [236, 70] on input "range" at bounding box center [266, 70] width 66 height 6
drag, startPoint x: 239, startPoint y: 70, endPoint x: 236, endPoint y: 70, distance: 3.4
click at [236, 70] on input "range" at bounding box center [266, 70] width 66 height 6
click at [237, 70] on input "range" at bounding box center [266, 70] width 66 height 6
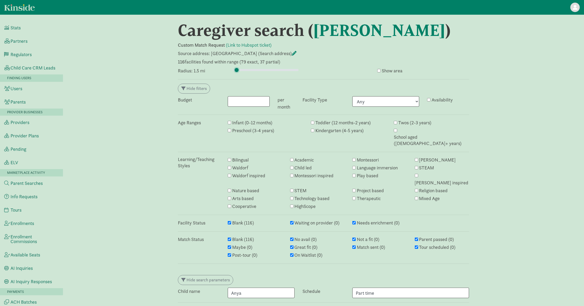
click at [237, 71] on input "range" at bounding box center [266, 70] width 66 height 6
click at [236, 71] on input "range" at bounding box center [266, 70] width 66 height 6
type input "1.5"
click at [236, 71] on input "range" at bounding box center [266, 70] width 66 height 6
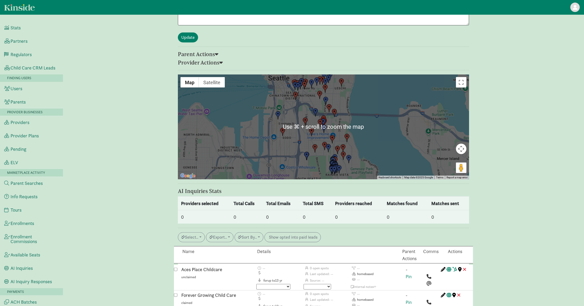
scroll to position [513, 0]
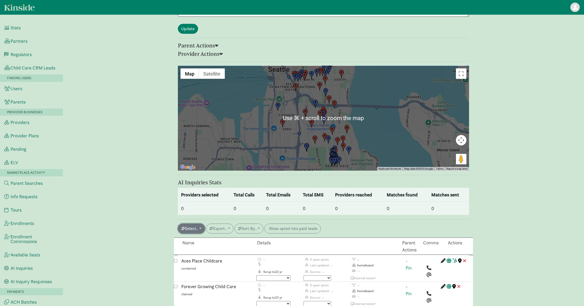
click at [197, 224] on button "Select.." at bounding box center [191, 229] width 27 height 10
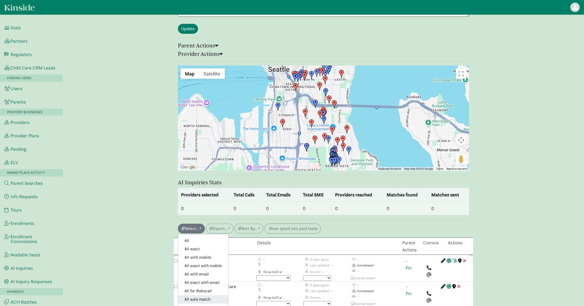
click at [205, 295] on link "All auto match" at bounding box center [203, 299] width 50 height 8
checkbox input "true"
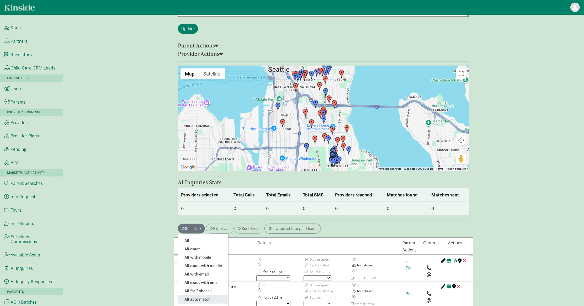
checkbox input "true"
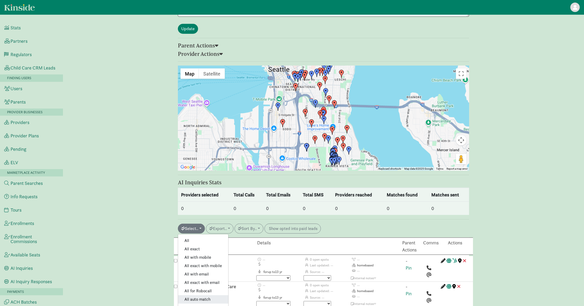
checkbox input "true"
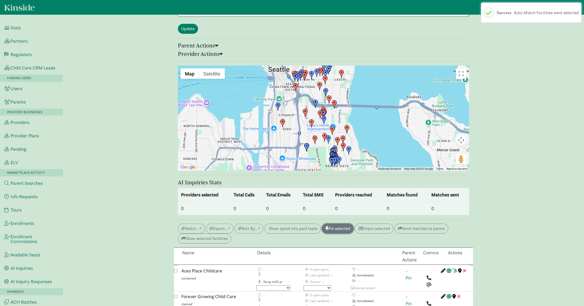
click at [349, 224] on button "Pin selected" at bounding box center [338, 229] width 32 height 10
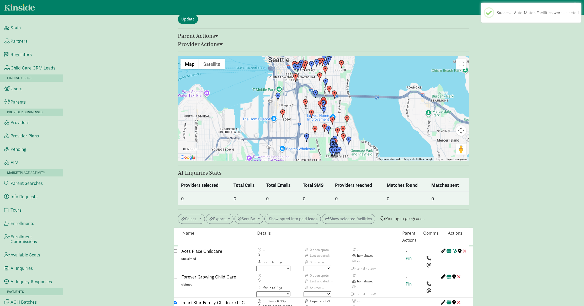
scroll to position [523, 0]
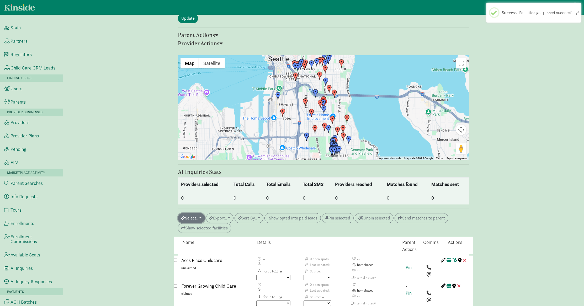
click at [196, 213] on button "Select.." at bounding box center [191, 218] width 27 height 10
drag, startPoint x: 202, startPoint y: 262, endPoint x: 196, endPoint y: 256, distance: 8.4
click at [202, 276] on link "All for Robocall" at bounding box center [203, 280] width 50 height 8
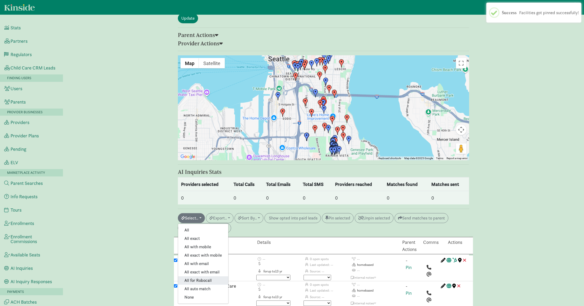
checkbox input "true"
checkbox input "false"
checkbox input "true"
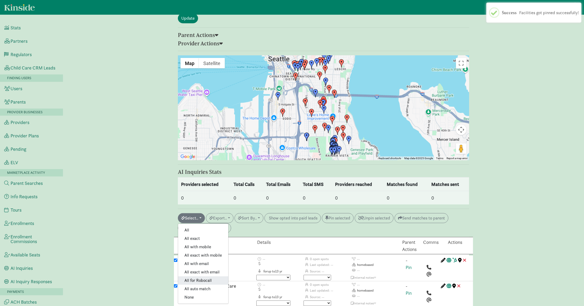
checkbox input "true"
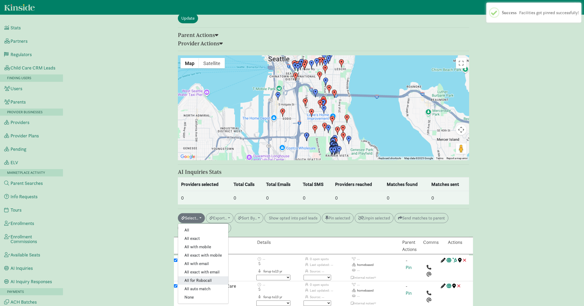
checkbox input "true"
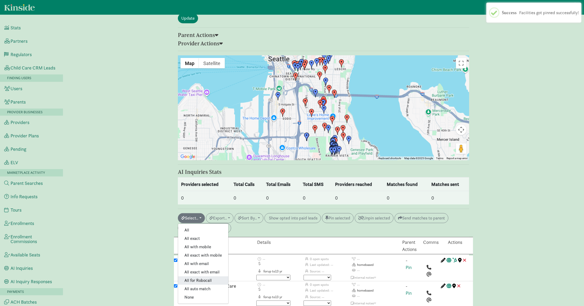
checkbox input "true"
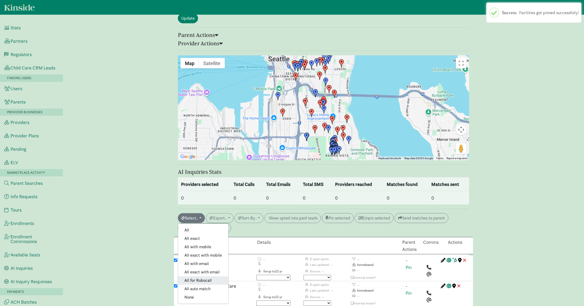
checkbox input "true"
checkbox input "false"
checkbox input "true"
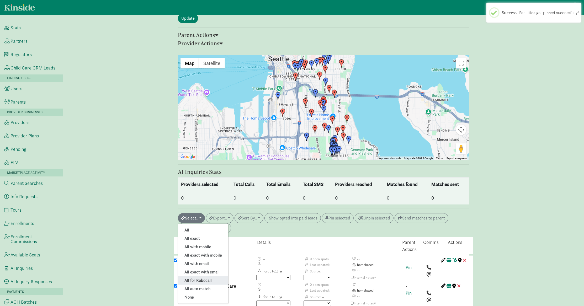
checkbox input "true"
checkbox input "false"
checkbox input "true"
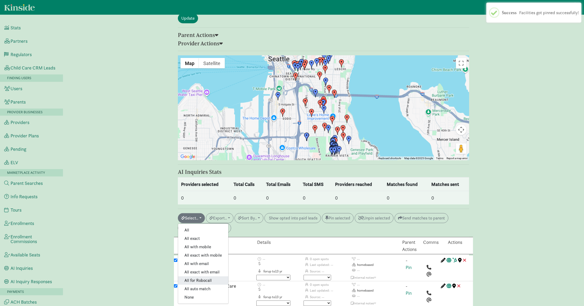
checkbox input "true"
checkbox input "false"
checkbox input "true"
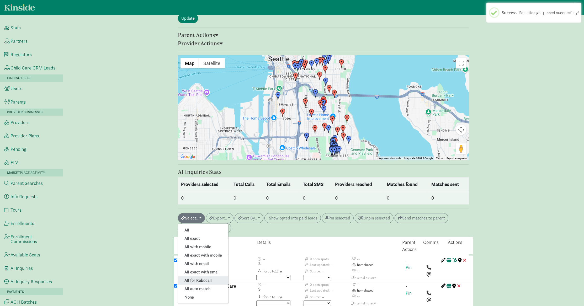
checkbox input "false"
checkbox input "true"
checkbox input "false"
checkbox input "true"
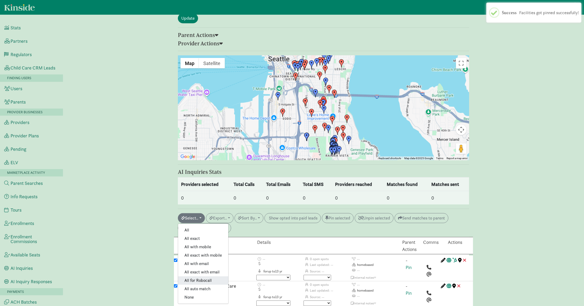
checkbox input "true"
checkbox input "false"
checkbox input "true"
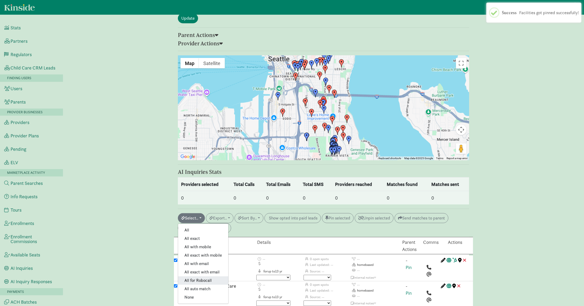
checkbox input "true"
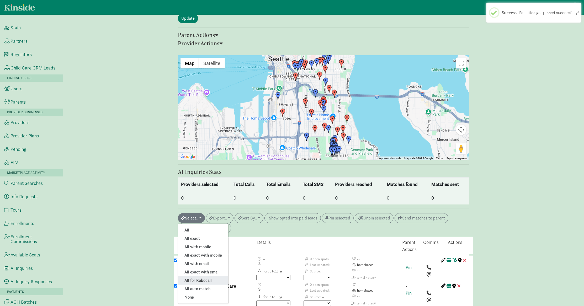
checkbox input "true"
checkbox input "false"
checkbox input "true"
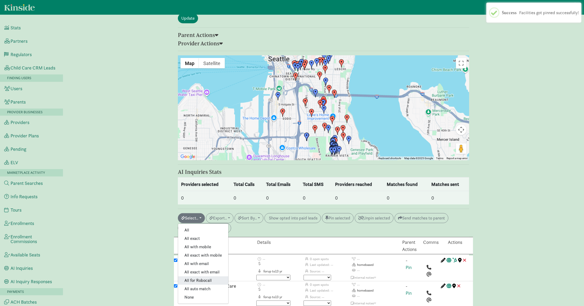
checkbox input "true"
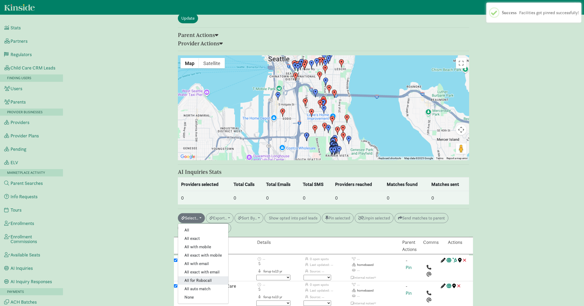
checkbox input "true"
checkbox input "false"
checkbox input "true"
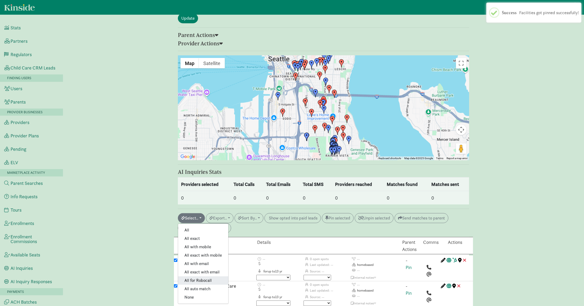
checkbox input "true"
checkbox input "false"
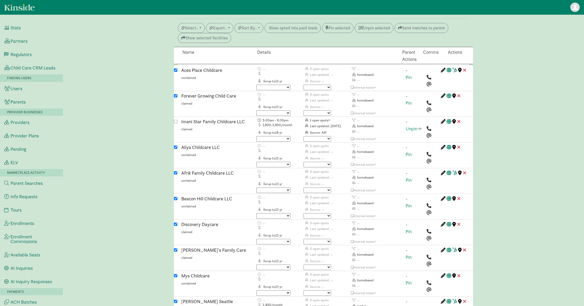
scroll to position [712, 0]
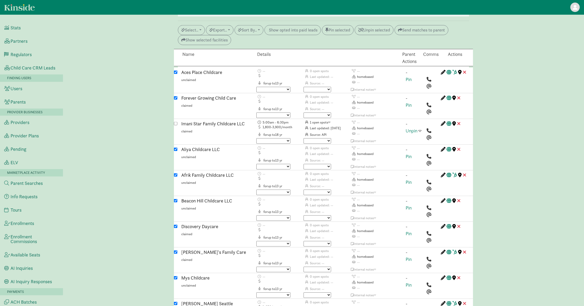
click at [176, 71] on input "checkbox" at bounding box center [175, 72] width 3 height 3
checkbox input "false"
click at [176, 96] on input "checkbox" at bounding box center [175, 97] width 3 height 3
checkbox input "false"
click at [178, 146] on div "Aliya Childcare LLC unclaimed" at bounding box center [214, 157] width 75 height 22
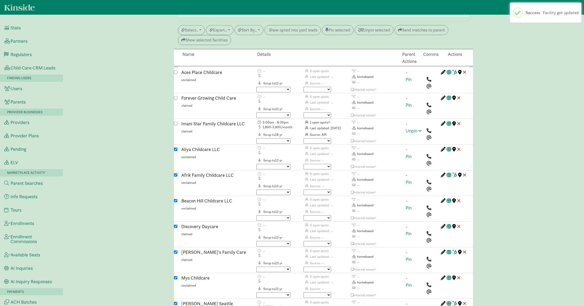
click at [177, 148] on input "checkbox" at bounding box center [175, 149] width 3 height 3
checkbox input "false"
click at [176, 173] on input "checkbox" at bounding box center [175, 174] width 3 height 3
checkbox input "false"
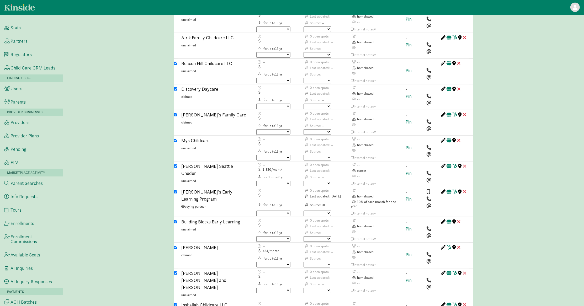
scroll to position [835, 0]
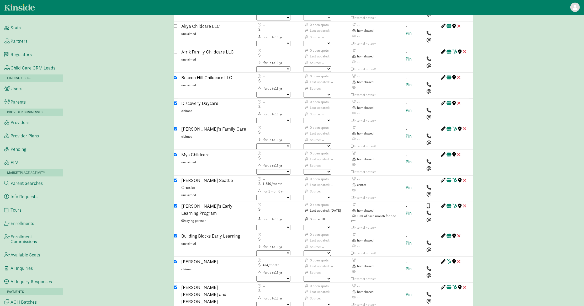
click at [176, 286] on input "checkbox" at bounding box center [175, 287] width 3 height 3
checkbox input "false"
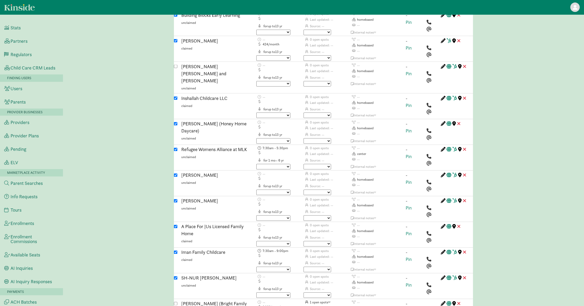
scroll to position [1062, 0]
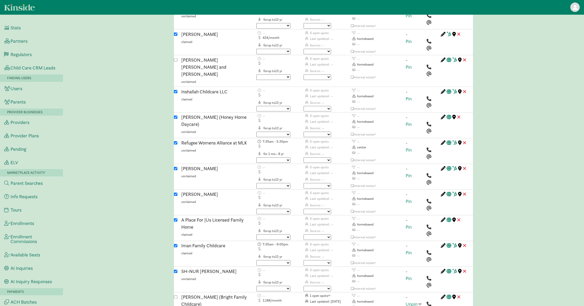
click at [175, 141] on input "checkbox" at bounding box center [175, 142] width 3 height 3
checkbox input "false"
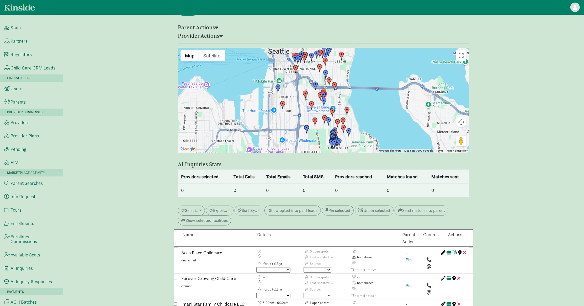
scroll to position [551, 0]
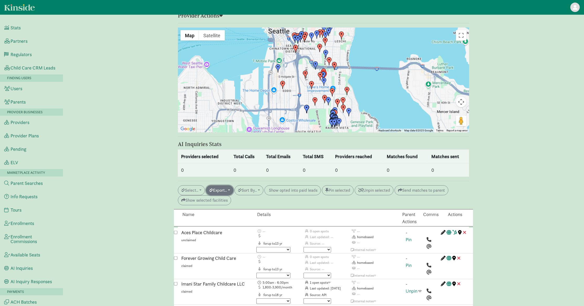
click at [229, 185] on button "Export.." at bounding box center [220, 190] width 28 height 10
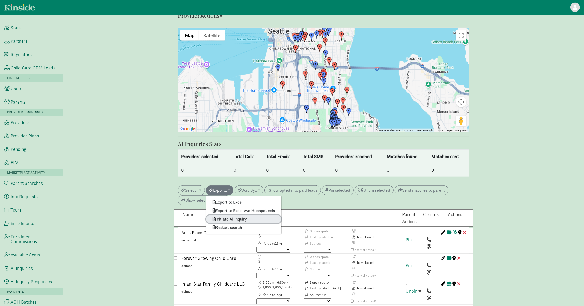
click at [235, 215] on link "Initiate AI inquiry" at bounding box center [243, 219] width 75 height 8
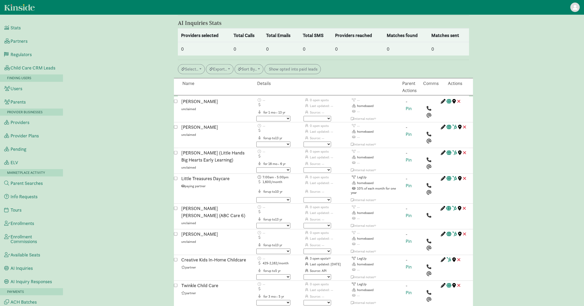
scroll to position [621, 0]
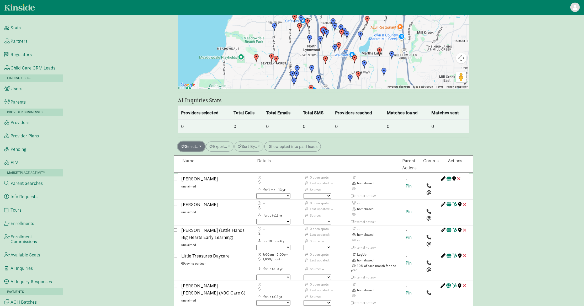
click at [191, 142] on button "Select.." at bounding box center [191, 147] width 27 height 10
click at [201, 213] on link "All auto match" at bounding box center [203, 217] width 50 height 8
checkbox input "true"
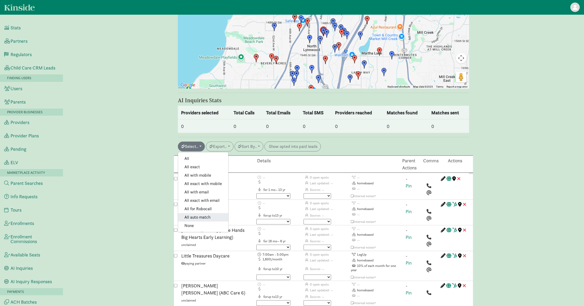
checkbox input "true"
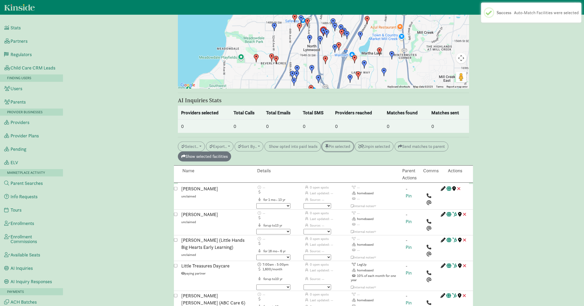
click at [342, 142] on button "Pin selected" at bounding box center [338, 147] width 32 height 10
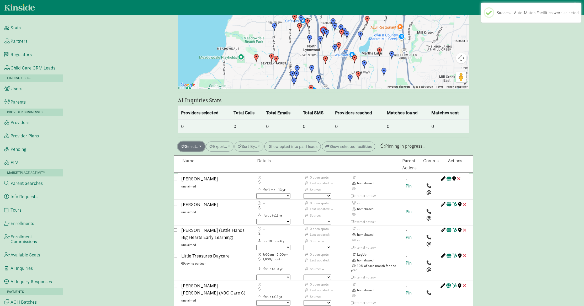
click at [186, 142] on button "Select.." at bounding box center [191, 147] width 27 height 10
click at [209, 205] on link "All for Robocall" at bounding box center [203, 209] width 50 height 8
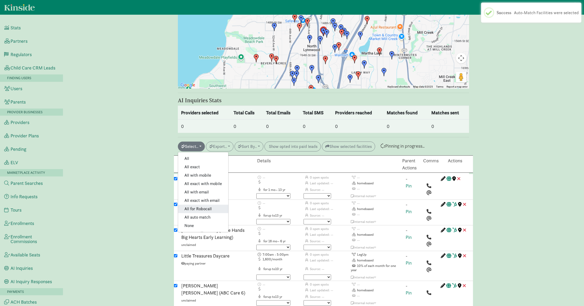
checkbox input "true"
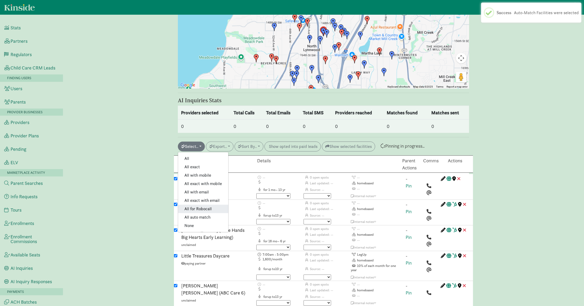
checkbox input "true"
checkbox input "false"
checkbox input "true"
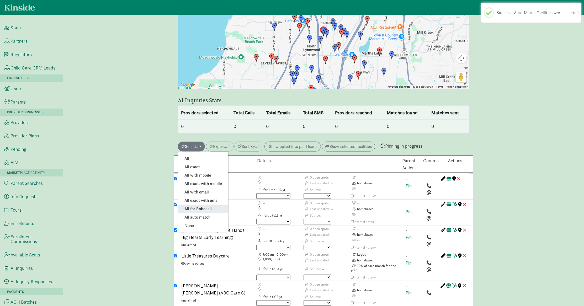
checkbox input "true"
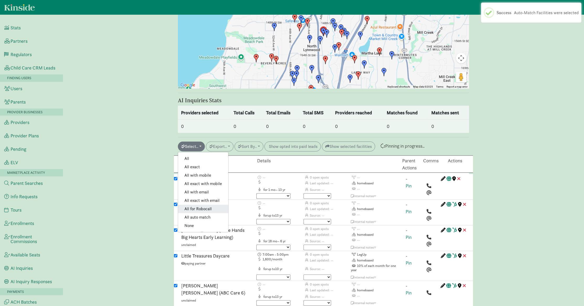
checkbox input "false"
checkbox input "true"
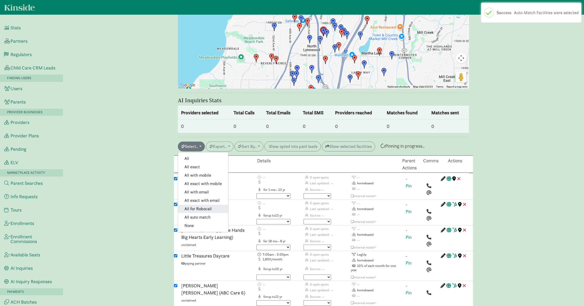
checkbox input "true"
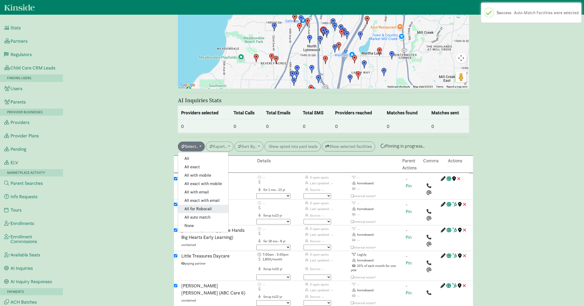
checkbox input "true"
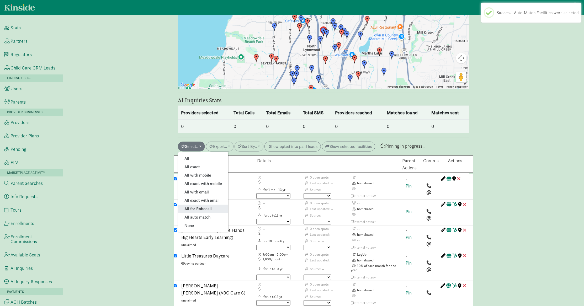
checkbox input "true"
checkbox input "false"
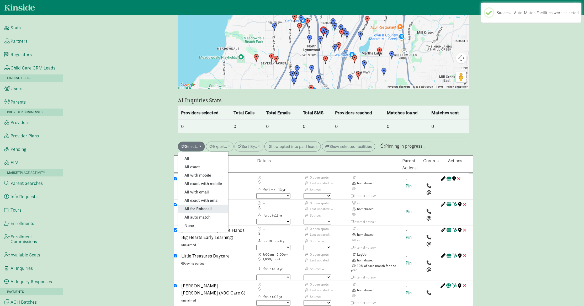
checkbox input "true"
checkbox input "false"
checkbox input "true"
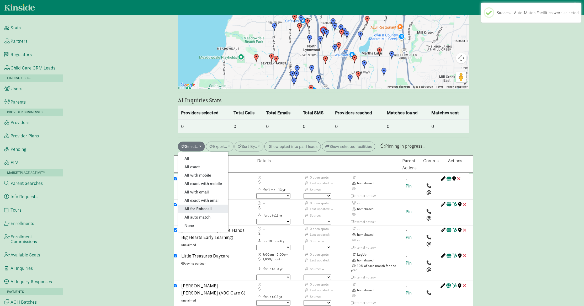
checkbox input "true"
checkbox input "false"
checkbox input "true"
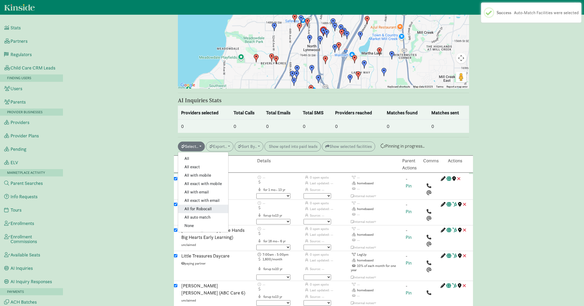
checkbox input "true"
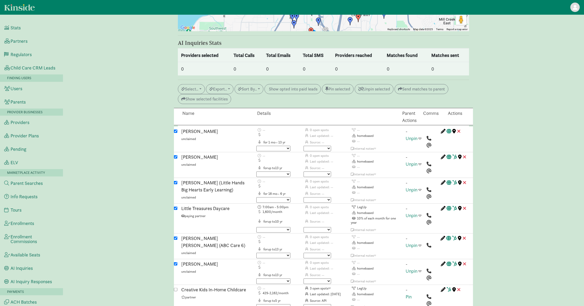
scroll to position [677, 0]
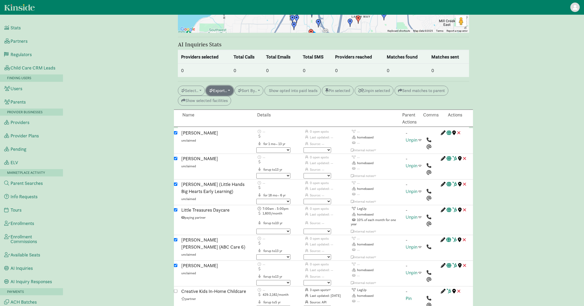
click at [223, 86] on button "Export.." at bounding box center [220, 91] width 28 height 10
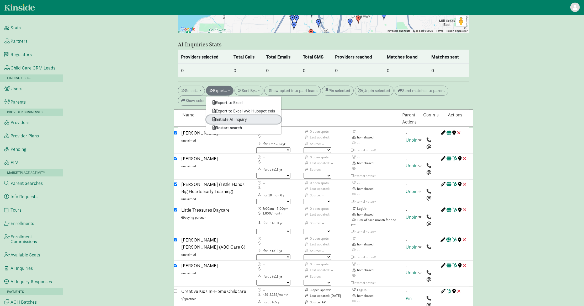
click at [227, 115] on link "Initiate AI inquiry" at bounding box center [243, 119] width 75 height 8
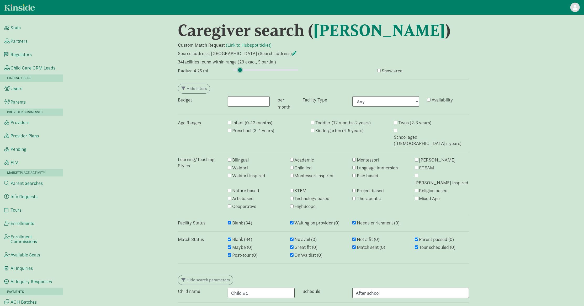
click at [240, 70] on input "range" at bounding box center [266, 70] width 66 height 6
click at [238, 69] on input "range" at bounding box center [266, 70] width 66 height 6
type input "2.75"
click at [238, 71] on input "range" at bounding box center [266, 70] width 66 height 6
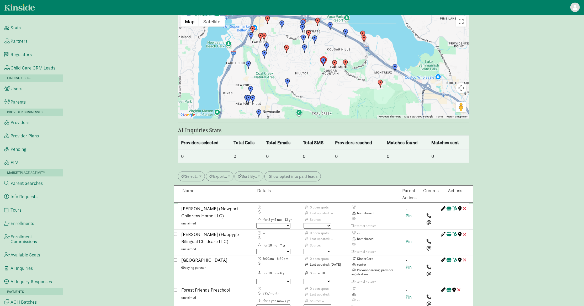
scroll to position [584, 0]
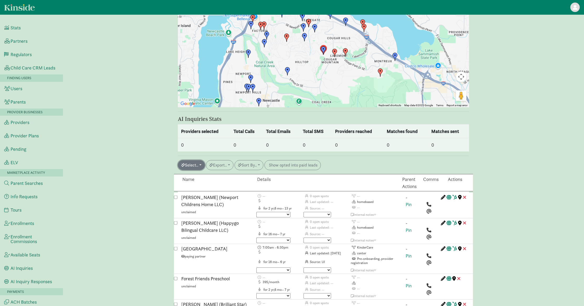
click at [201, 160] on button "Select.." at bounding box center [191, 165] width 27 height 10
click at [200, 232] on link "All auto match" at bounding box center [203, 236] width 50 height 8
checkbox input "true"
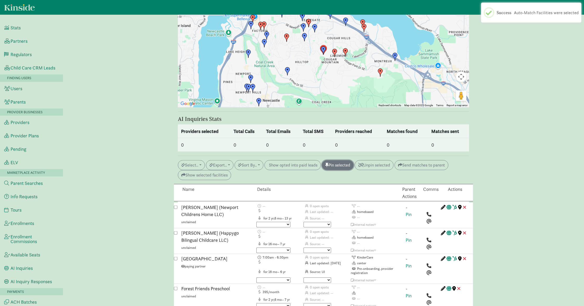
click at [344, 160] on button "Pin selected" at bounding box center [338, 165] width 32 height 10
click at [186, 160] on button "Select.." at bounding box center [191, 165] width 27 height 10
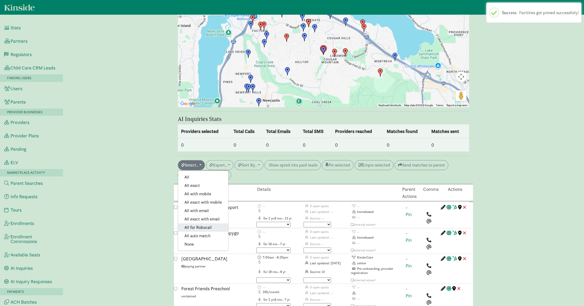
click at [205, 223] on link "All for Robocall" at bounding box center [203, 227] width 50 height 8
checkbox input "true"
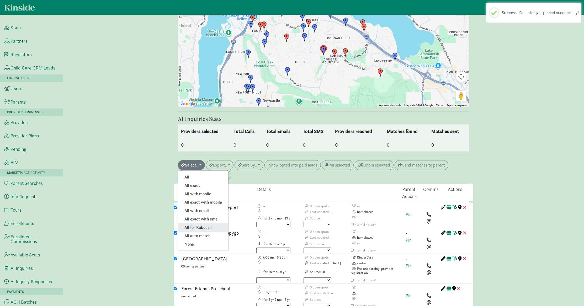
checkbox input "true"
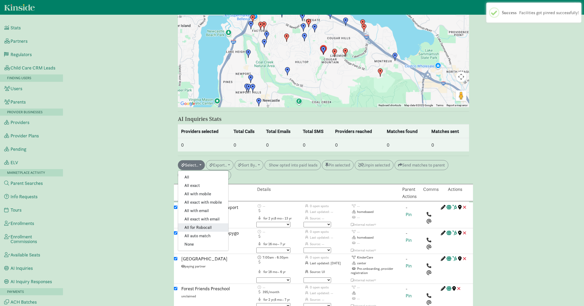
checkbox input "true"
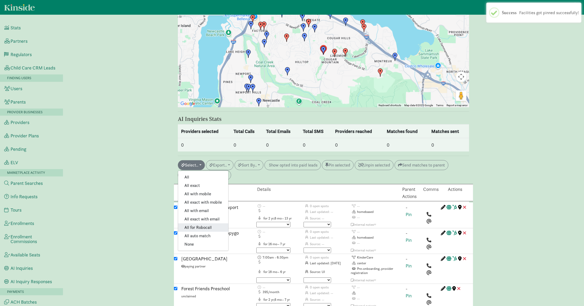
checkbox input "true"
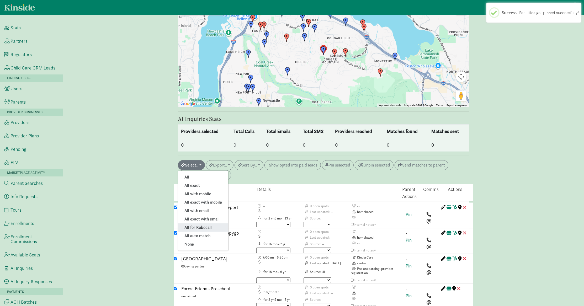
checkbox input "true"
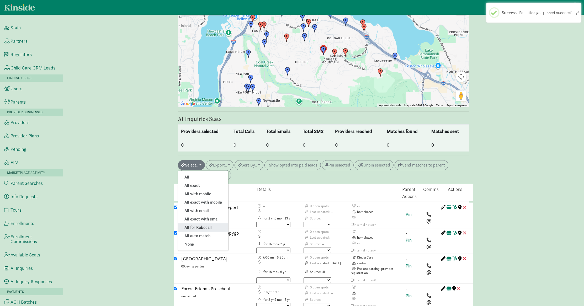
checkbox input "true"
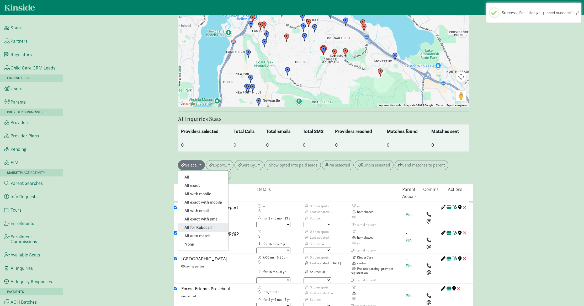
checkbox input "true"
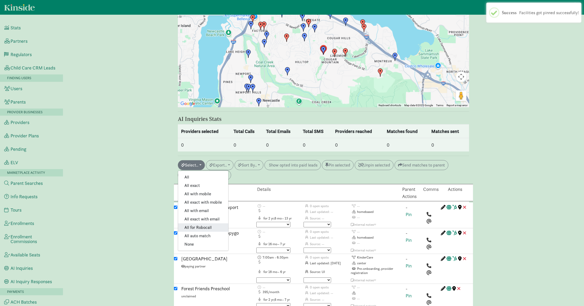
checkbox input "true"
checkbox input "false"
checkbox input "true"
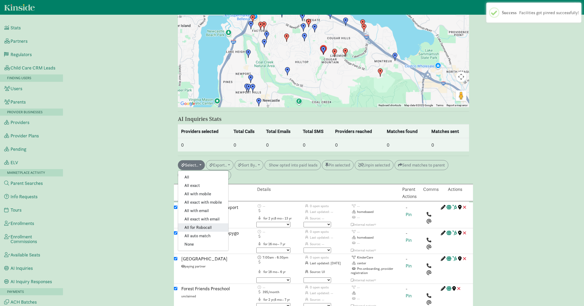
checkbox input "true"
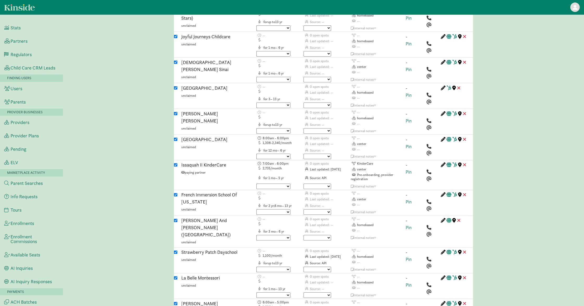
scroll to position [1017, 0]
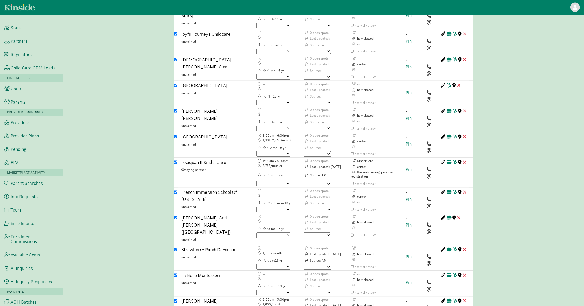
click at [127, 59] on div "Caregiver search ( Sarah Zhang ) Custom Match Request (Link to Hubspot ticket) …" at bounding box center [323, 41] width 521 height 2077
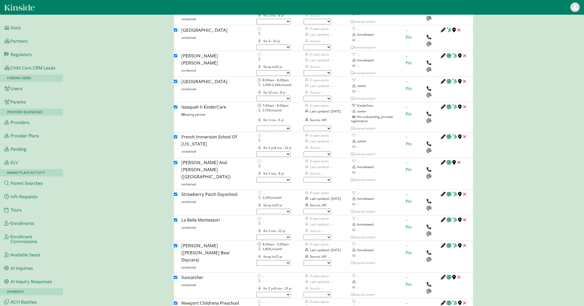
scroll to position [1075, 0]
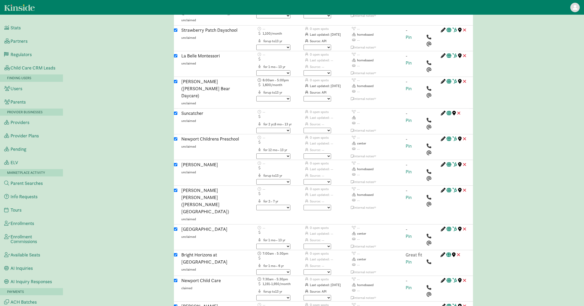
scroll to position [1238, 0]
click at [176, 227] on input "checkbox" at bounding box center [175, 228] width 3 height 3
checkbox input "false"
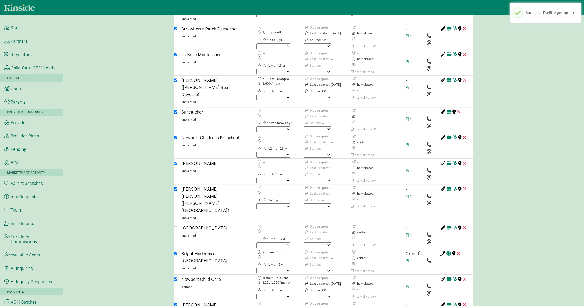
scroll to position [1240, 0]
click at [176, 252] on input "checkbox" at bounding box center [175, 253] width 3 height 3
checkbox input "false"
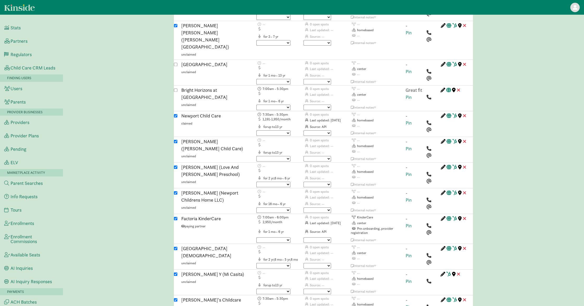
scroll to position [1403, 0]
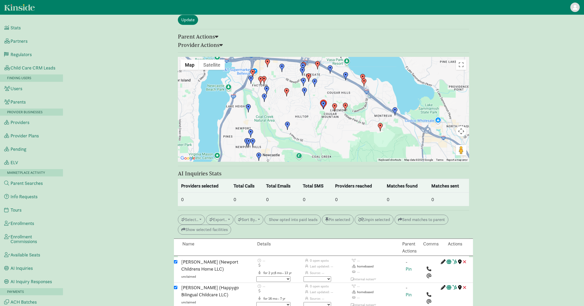
scroll to position [530, 0]
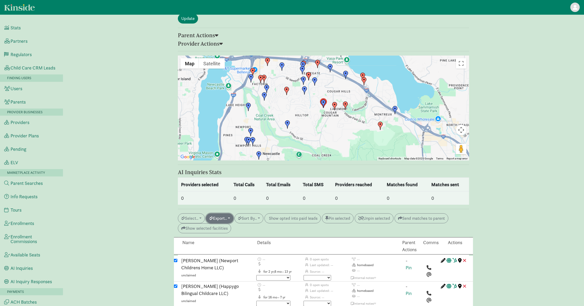
click at [227, 213] on button "Export.." at bounding box center [220, 218] width 28 height 10
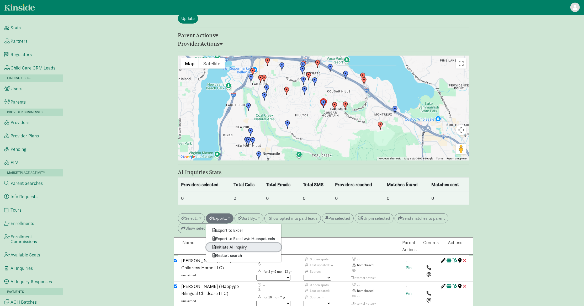
click at [239, 243] on link "Initiate AI inquiry" at bounding box center [243, 247] width 75 height 8
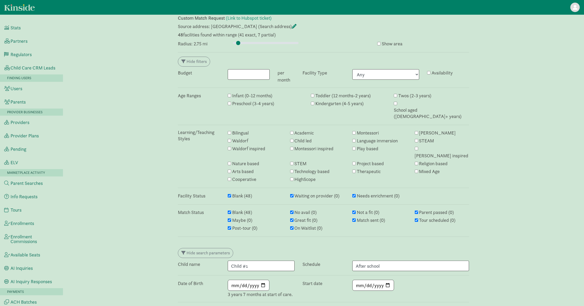
scroll to position [0, 0]
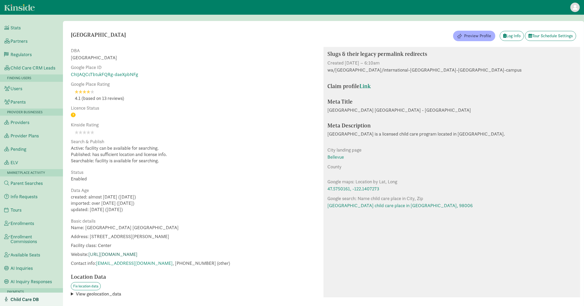
click at [134, 254] on link "[URL][DOMAIN_NAME]" at bounding box center [112, 254] width 49 height 6
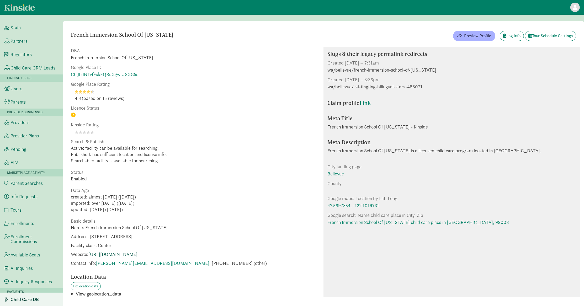
click at [117, 252] on link "[URL][DOMAIN_NAME]" at bounding box center [112, 254] width 49 height 6
